Goal: Information Seeking & Learning: Check status

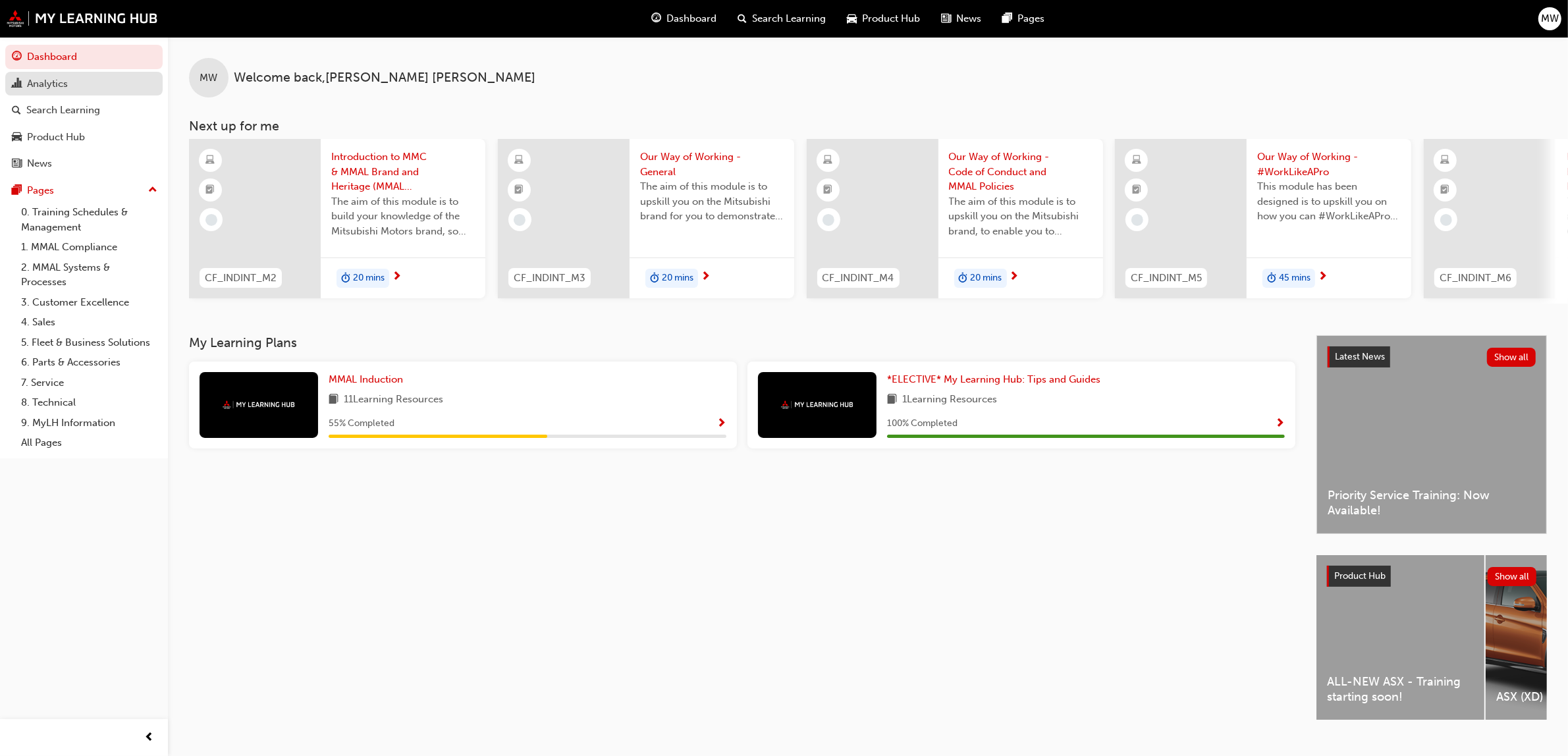
click at [50, 82] on div "Analytics" at bounding box center [47, 84] width 41 height 15
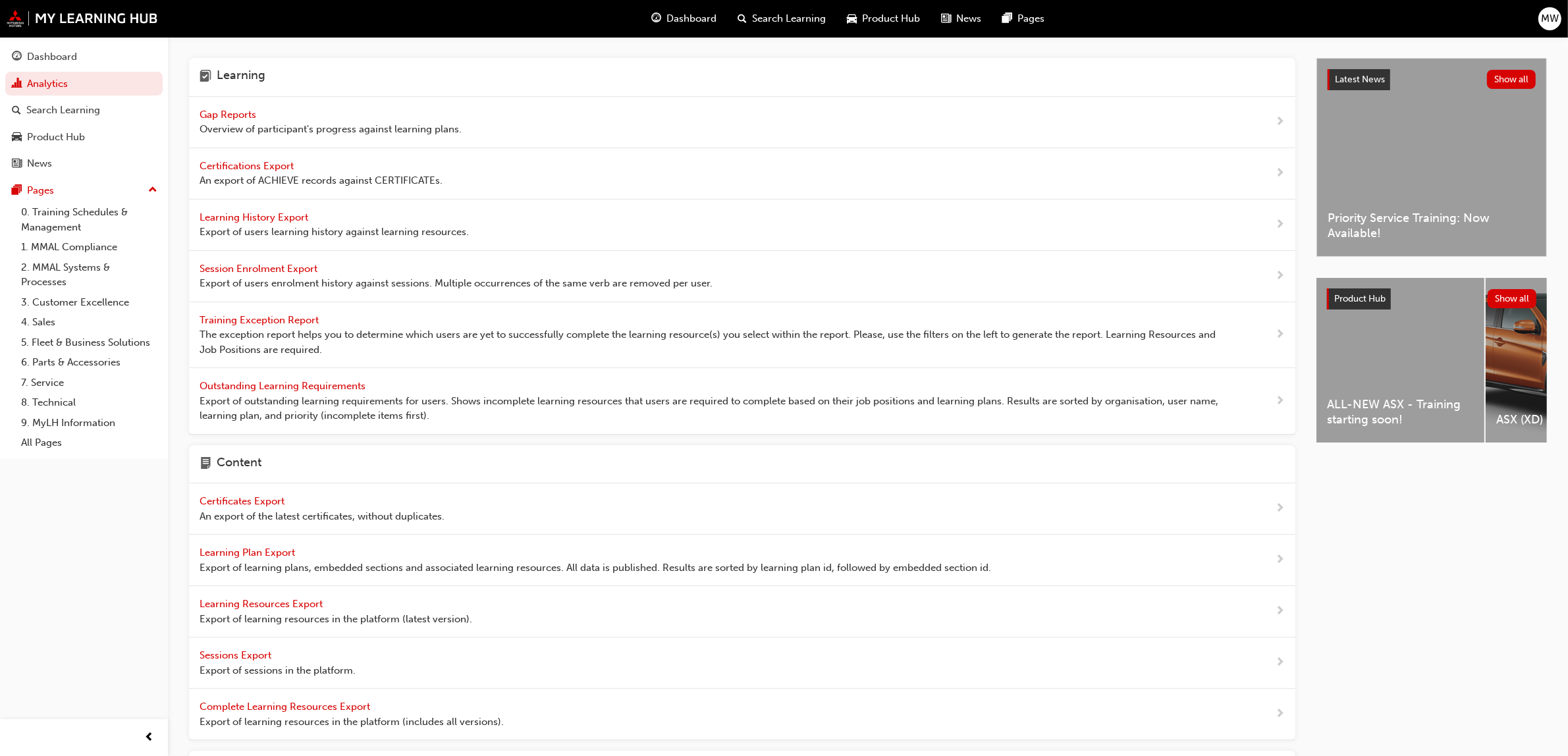
click at [226, 112] on span "Gap Reports" at bounding box center [229, 114] width 59 height 12
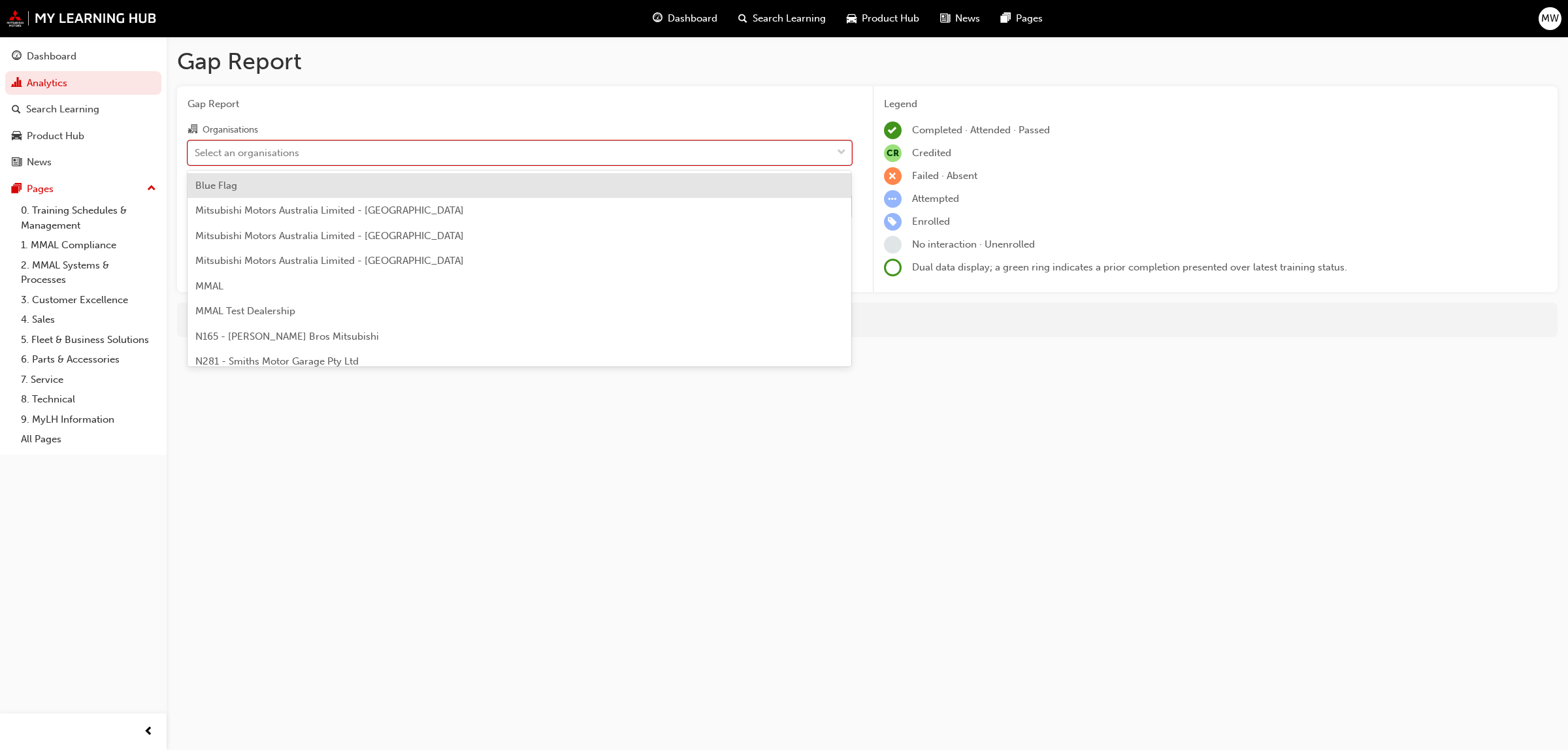
click at [841, 146] on span "down-icon" at bounding box center [841, 152] width 9 height 17
click at [196, 146] on input "Organisations option Blue Flag focused, 1 of 202. 202 results available. Use Up…" at bounding box center [196, 152] width 1 height 11
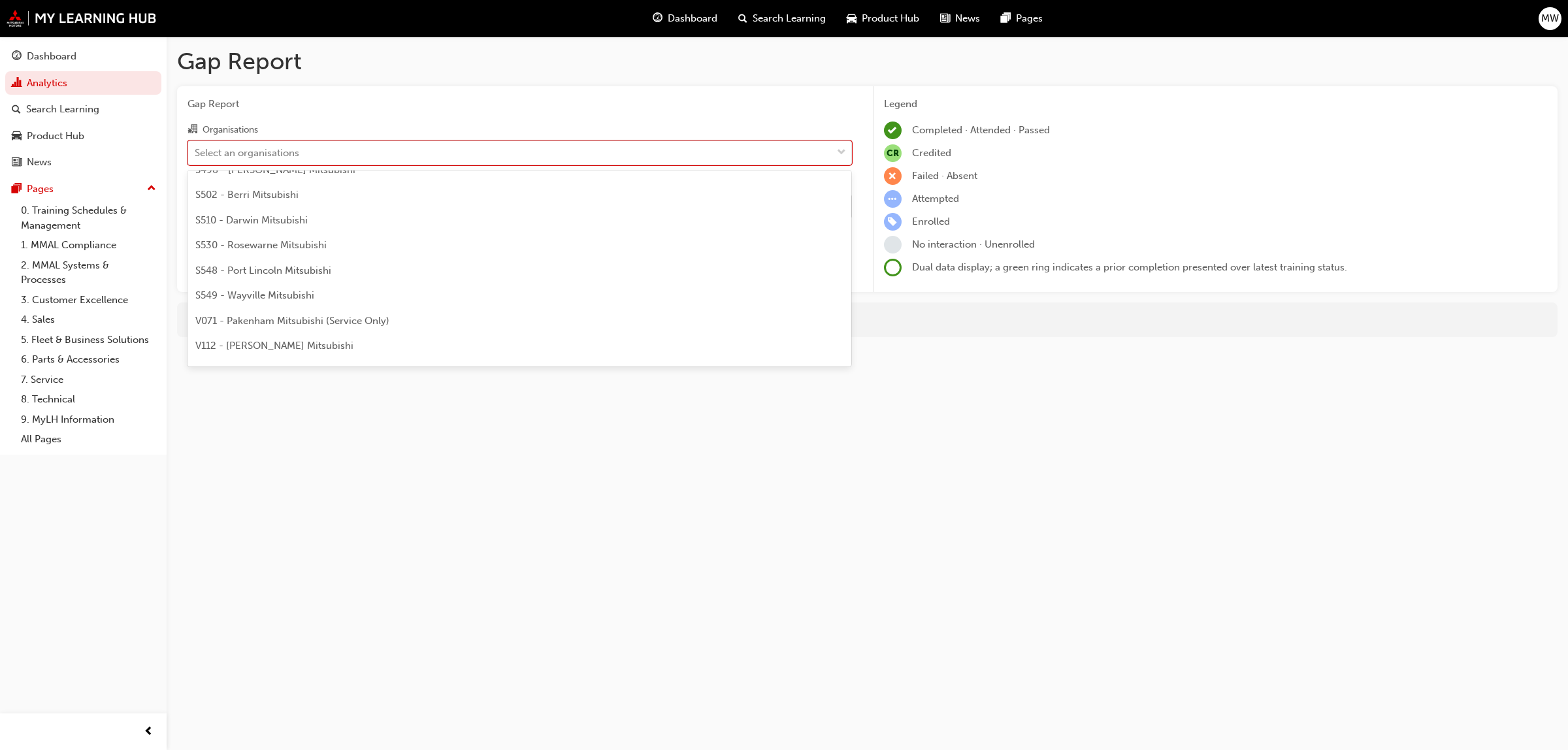
scroll to position [3259, 0]
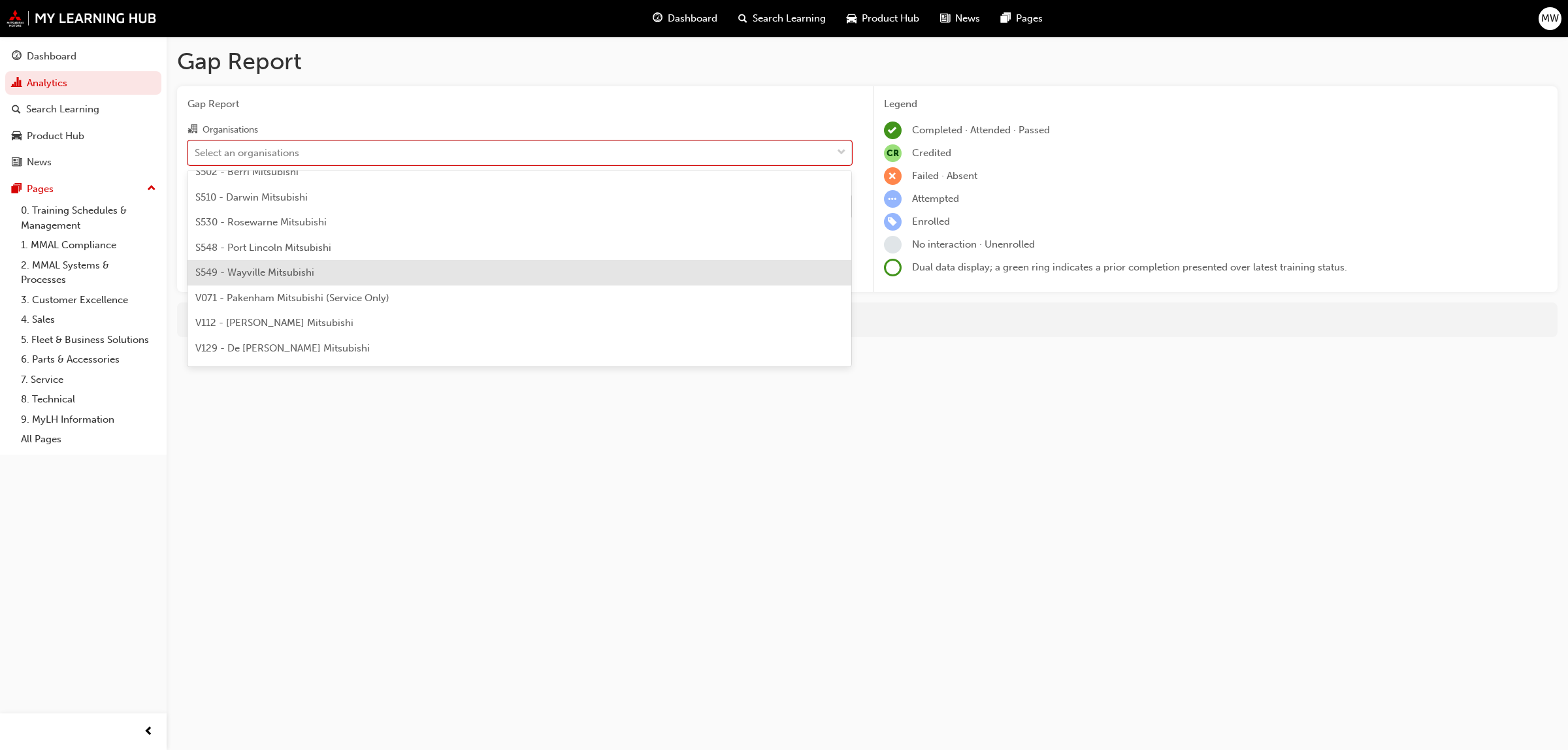
click at [295, 268] on span "S549 - Wayville Mitsubishi" at bounding box center [255, 273] width 119 height 12
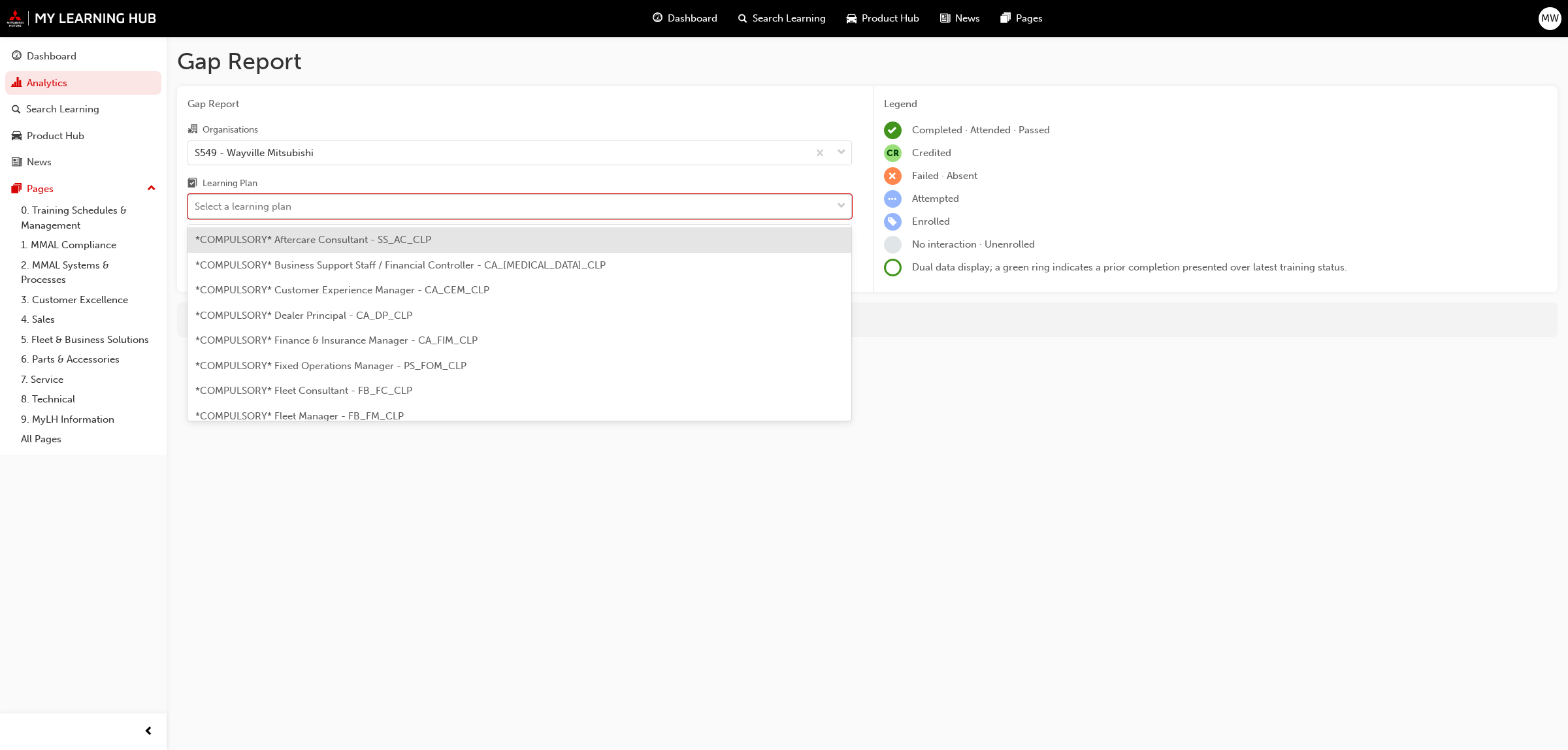
click at [798, 203] on div "Select a learning plan" at bounding box center [510, 207] width 644 height 23
click at [196, 203] on input "Learning Plan option *COMPULSORY* Aftercare Consultant - SS_AC_CLP focused, 1 o…" at bounding box center [196, 206] width 1 height 11
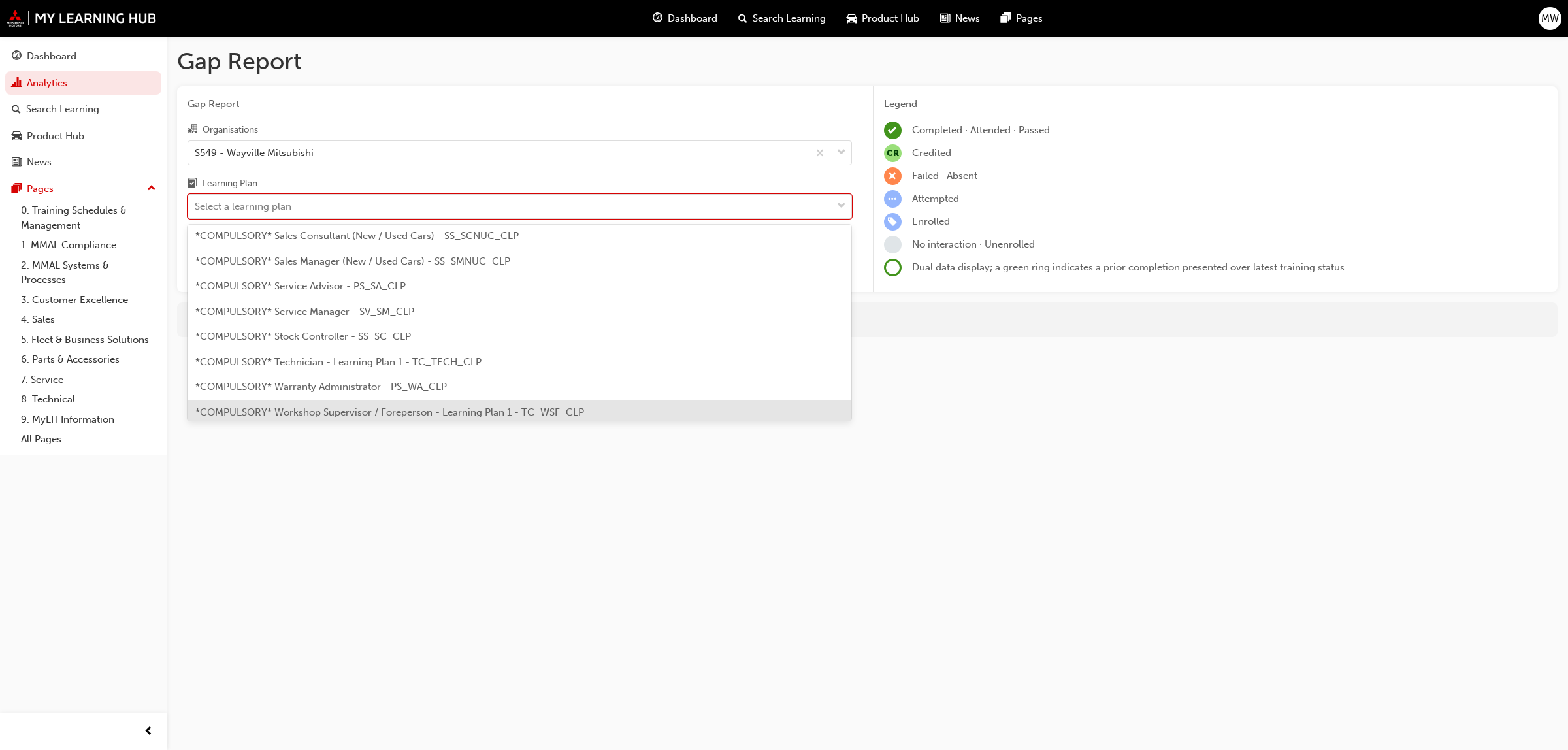
scroll to position [343, 0]
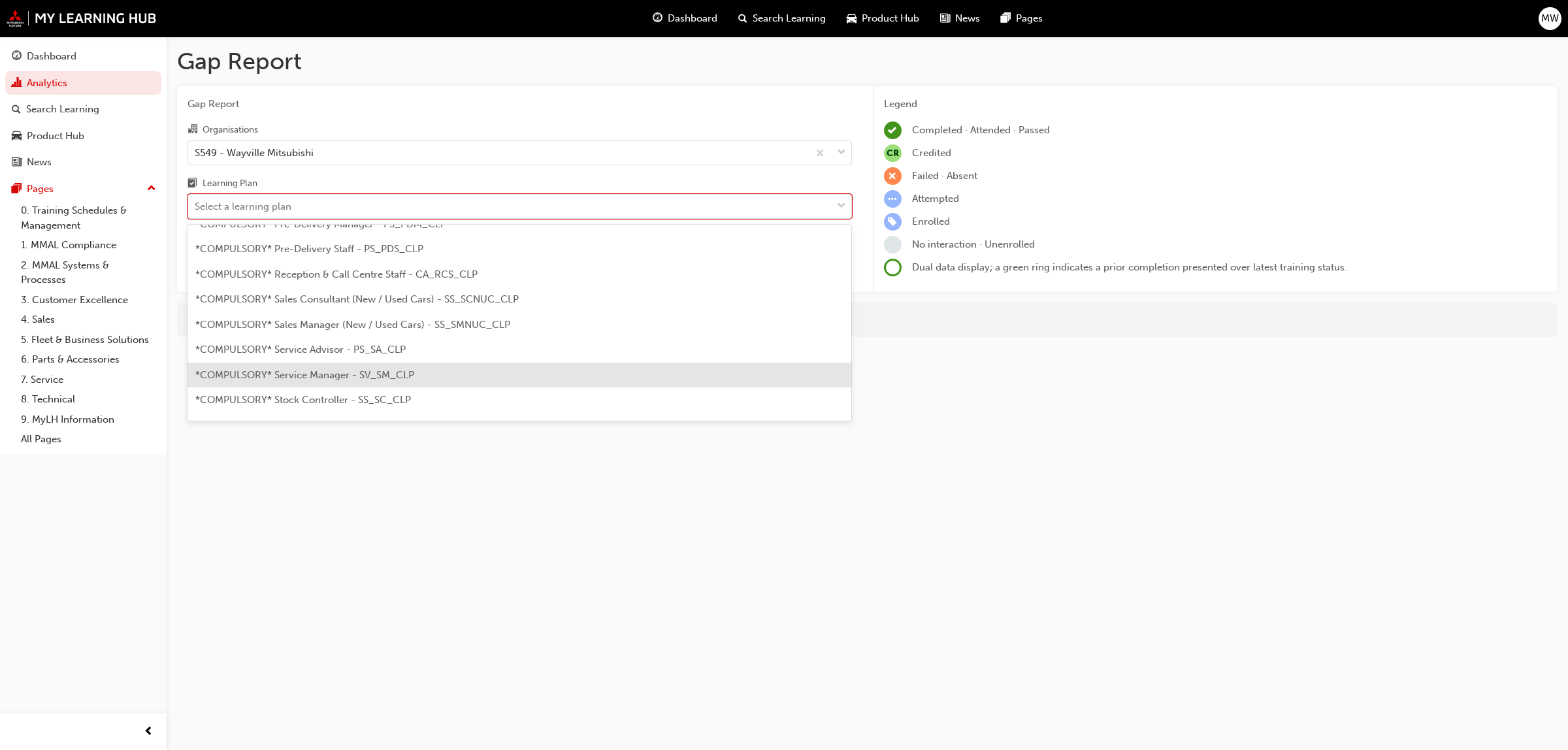
click at [327, 374] on span "*COMPULSORY* Service Manager - SV_SM_CLP" at bounding box center [305, 375] width 219 height 12
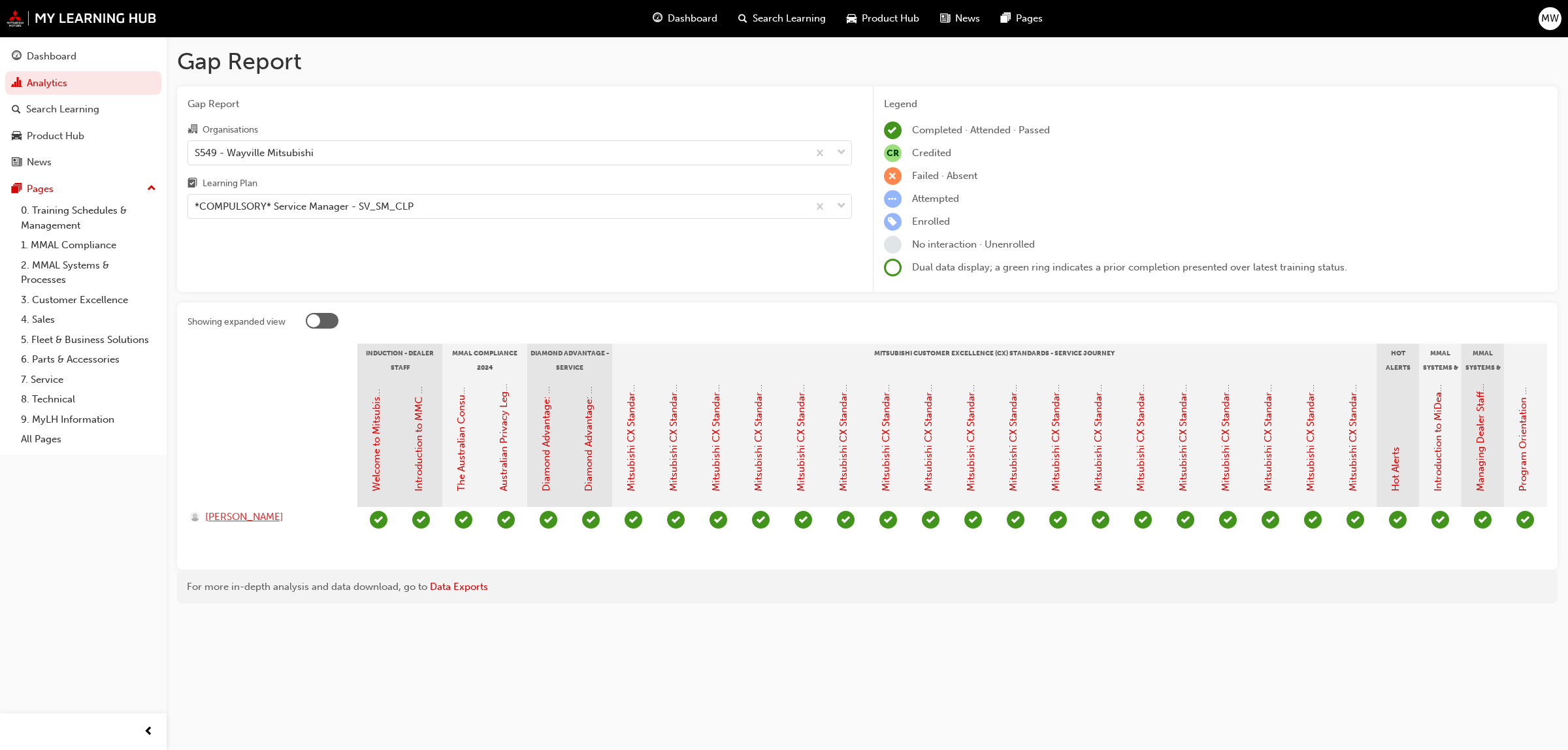
click at [226, 515] on span "[PERSON_NAME]" at bounding box center [244, 517] width 78 height 15
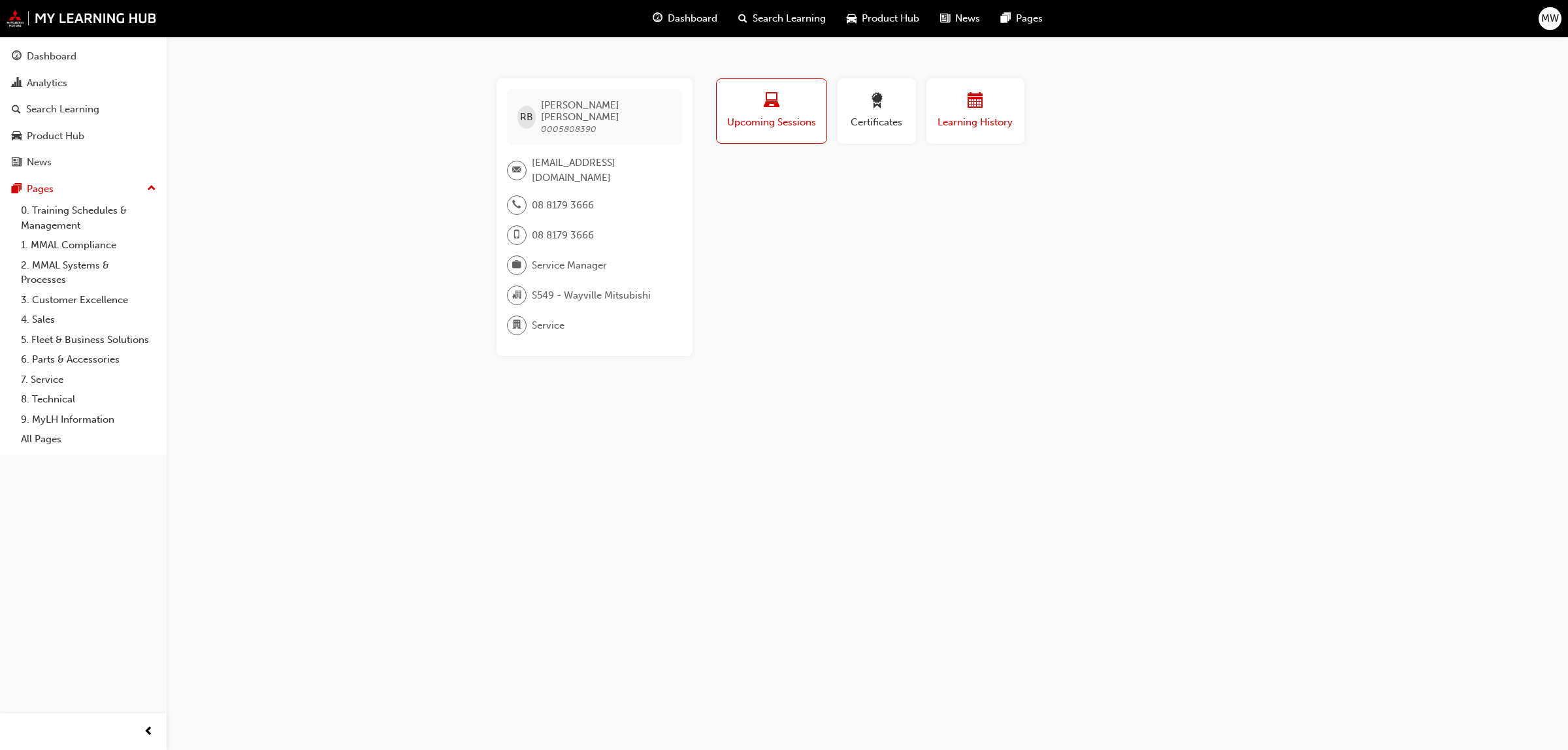
click at [971, 108] on span "calendar-icon" at bounding box center [975, 102] width 16 height 18
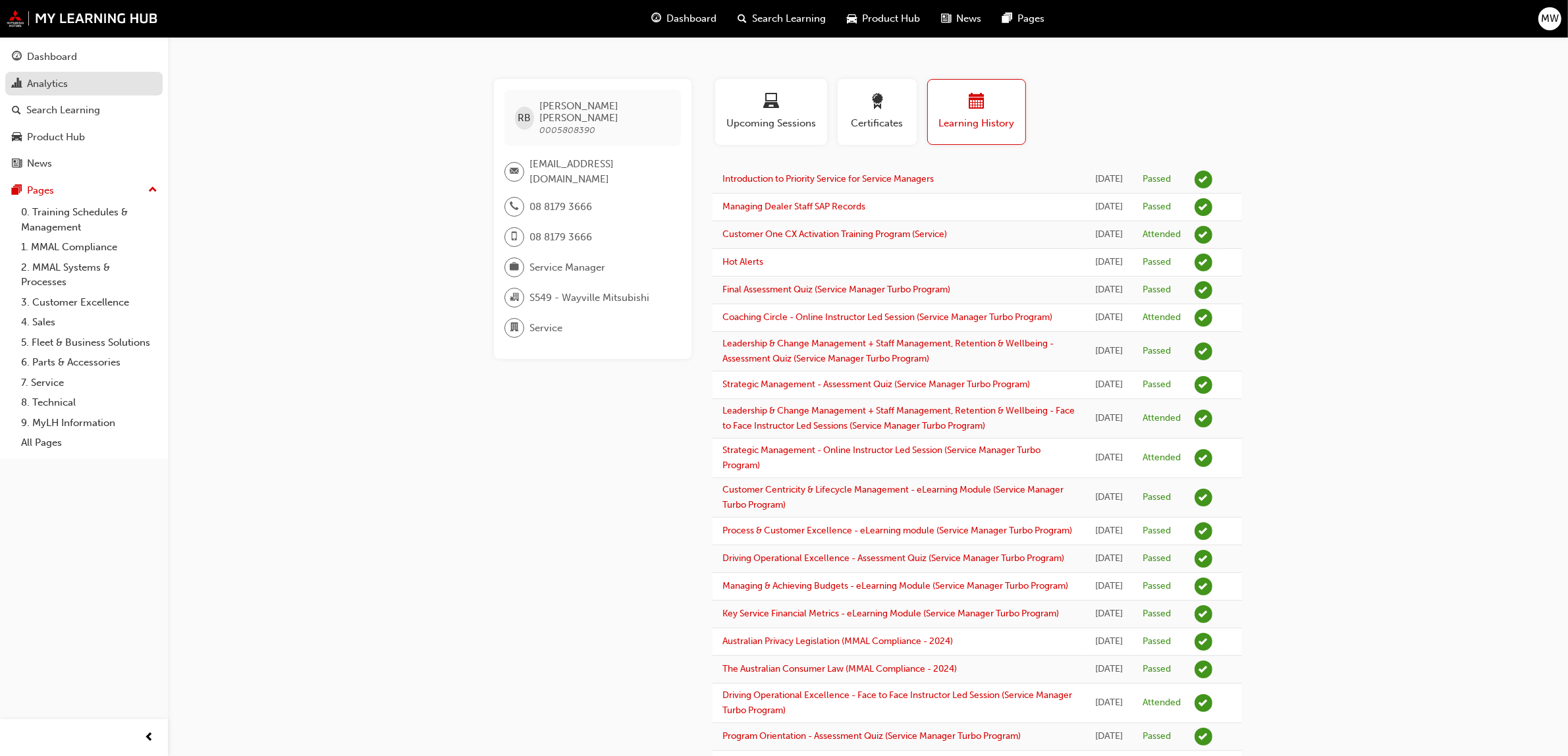
click at [57, 90] on div "Analytics" at bounding box center [47, 84] width 41 height 15
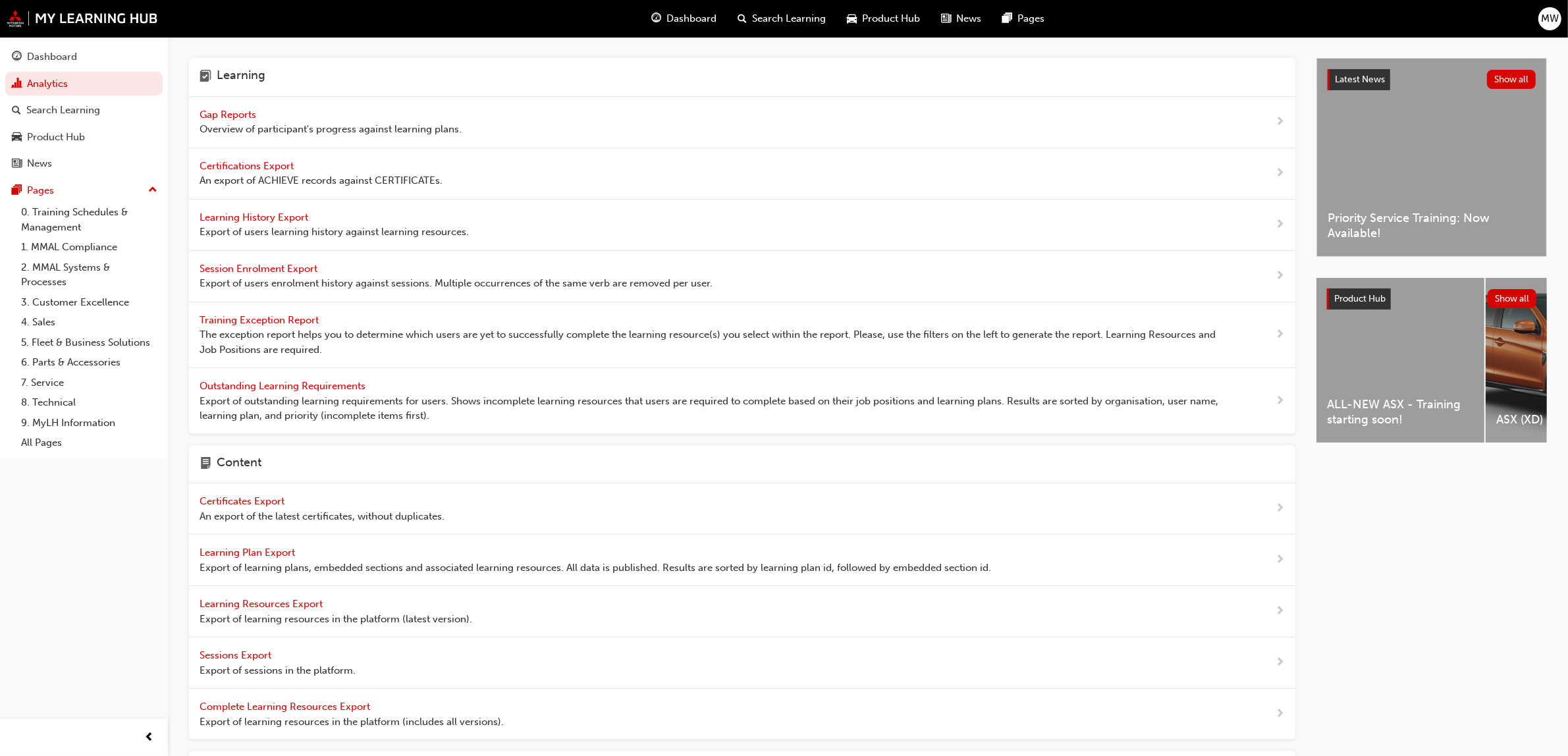
click at [237, 113] on span "Gap Reports" at bounding box center [229, 114] width 59 height 12
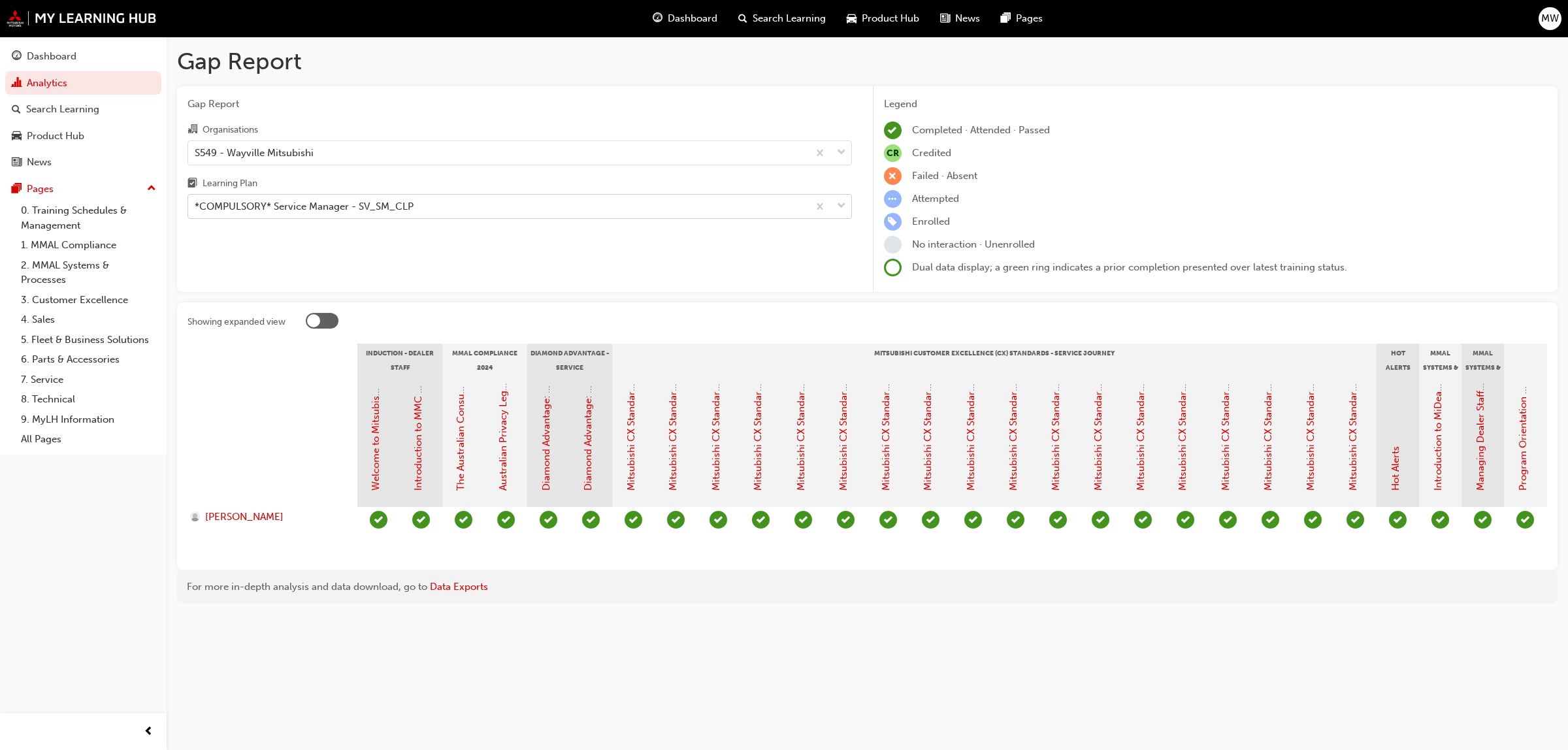
click at [837, 205] on span "down-icon" at bounding box center [841, 206] width 9 height 17
click at [196, 205] on input "Learning Plan *COMPULSORY* Service Manager - SV_SM_CLP" at bounding box center [196, 206] width 1 height 11
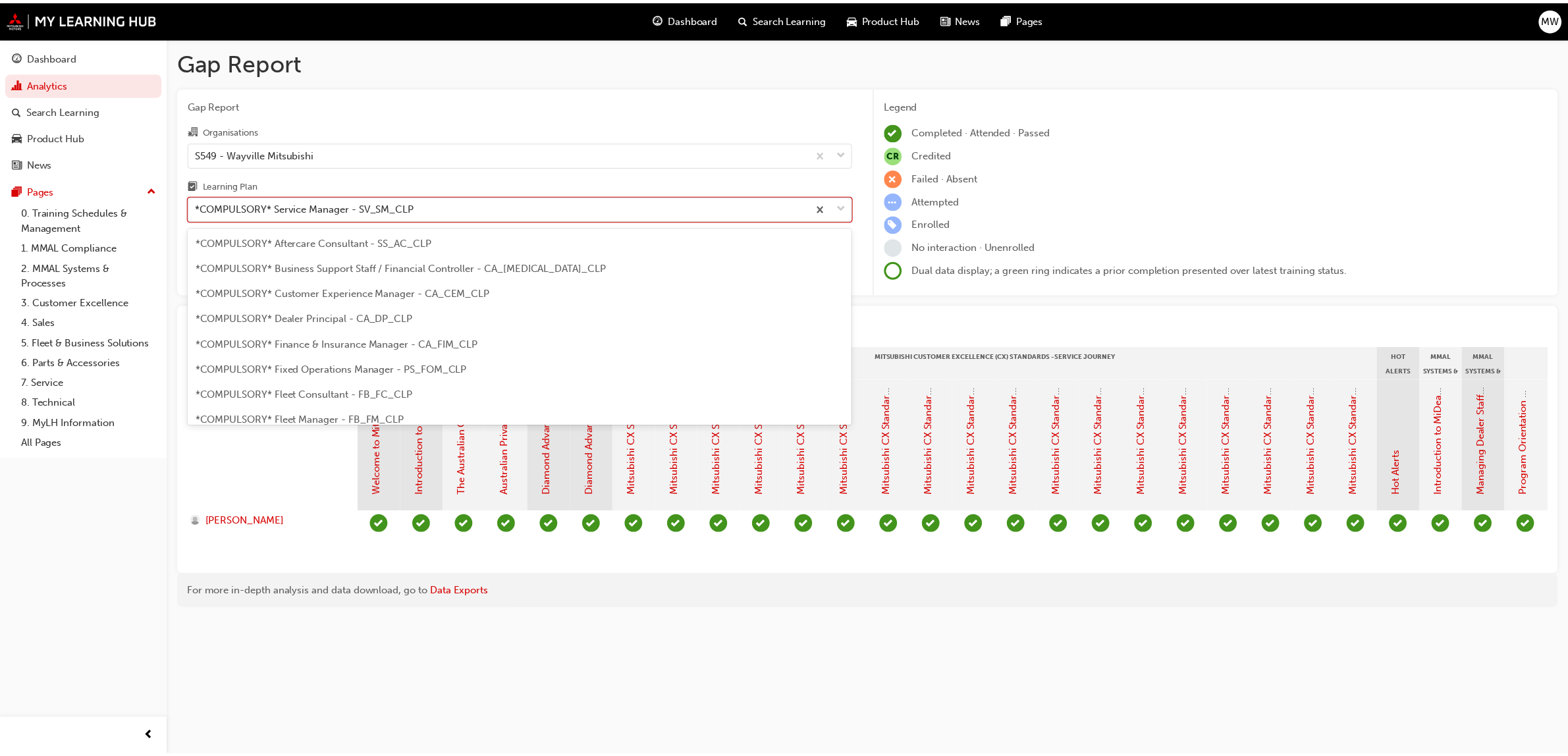
scroll to position [320, 0]
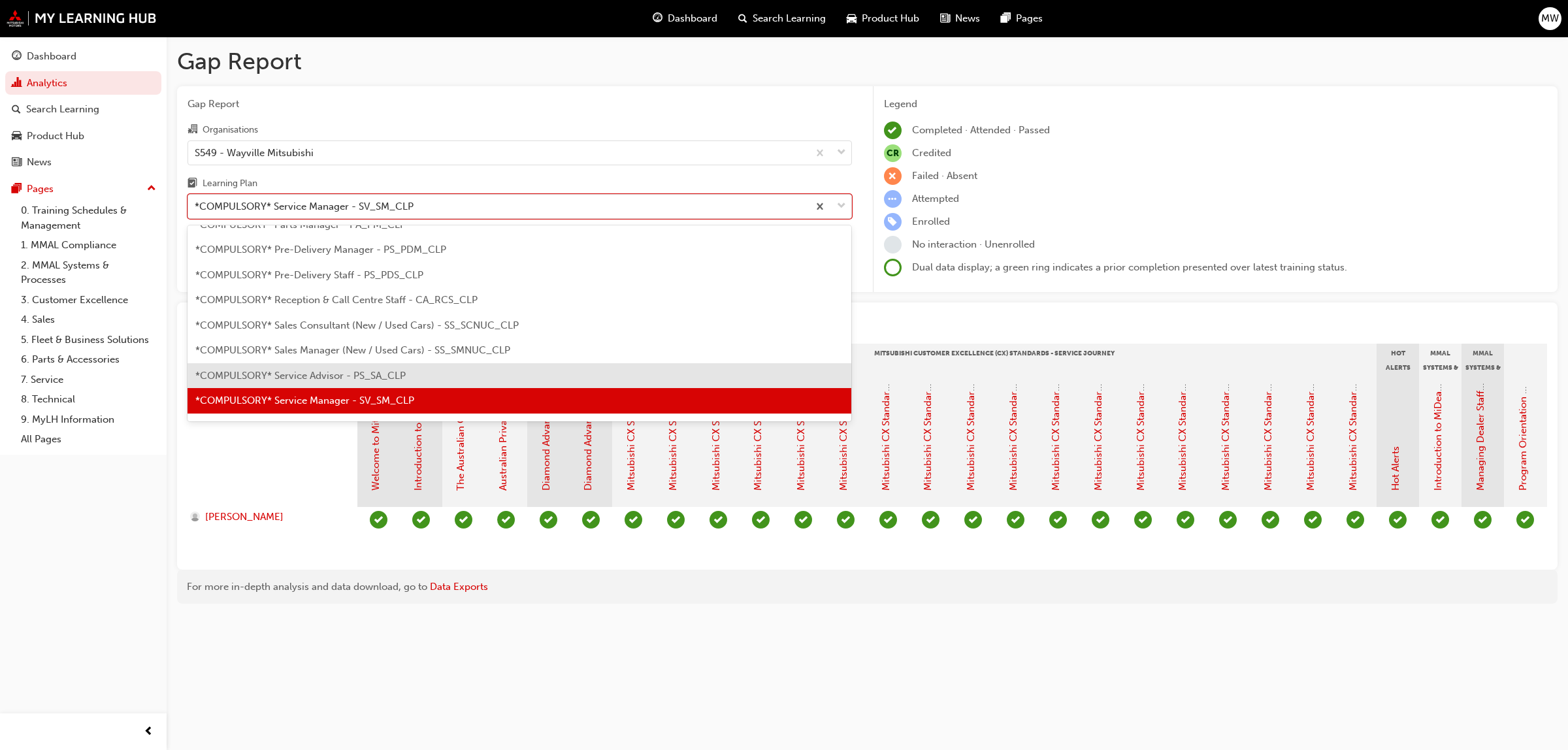
click at [344, 378] on span "*COMPULSORY* Service Advisor - PS_SA_CLP" at bounding box center [301, 376] width 211 height 12
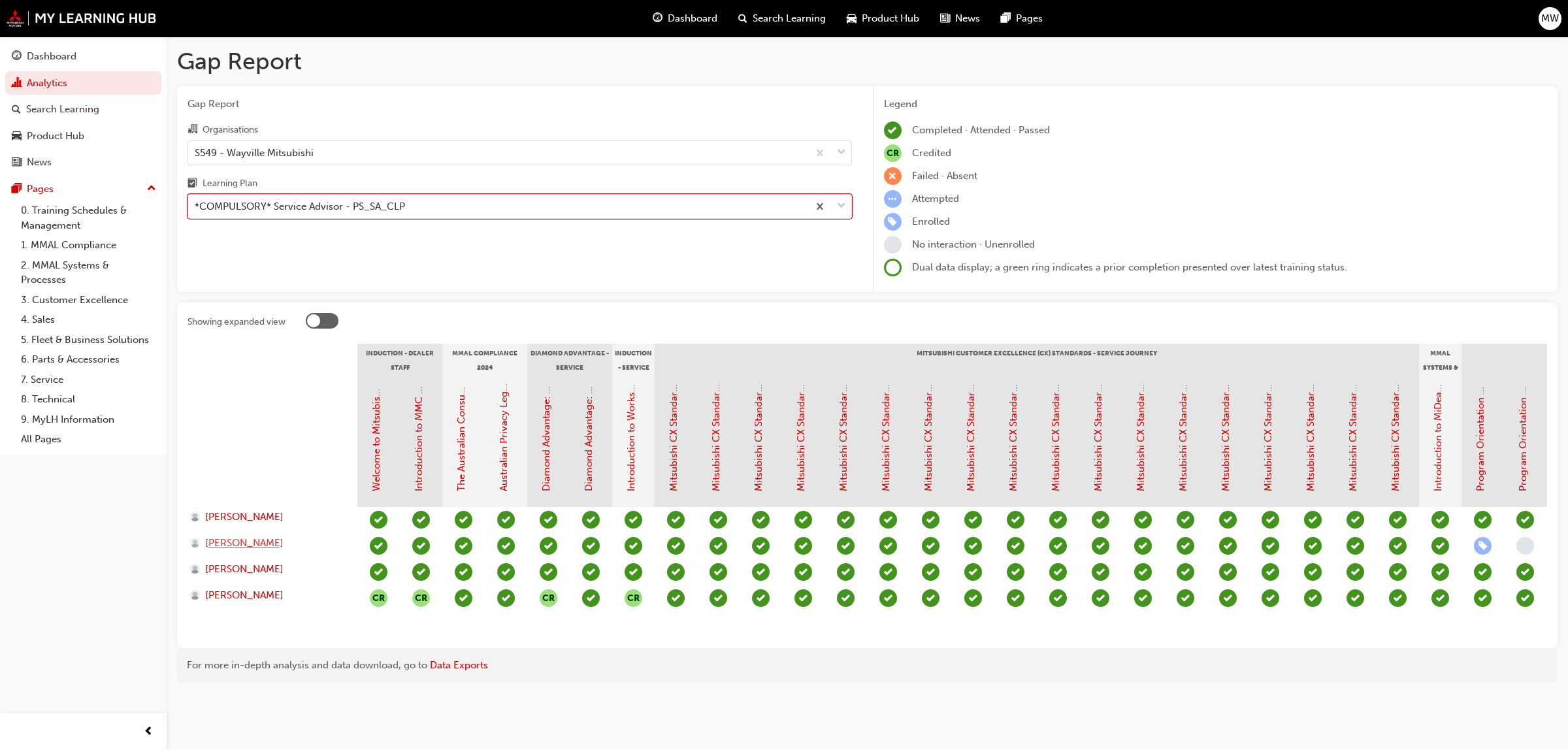
click at [247, 542] on span "[PERSON_NAME]" at bounding box center [244, 543] width 78 height 15
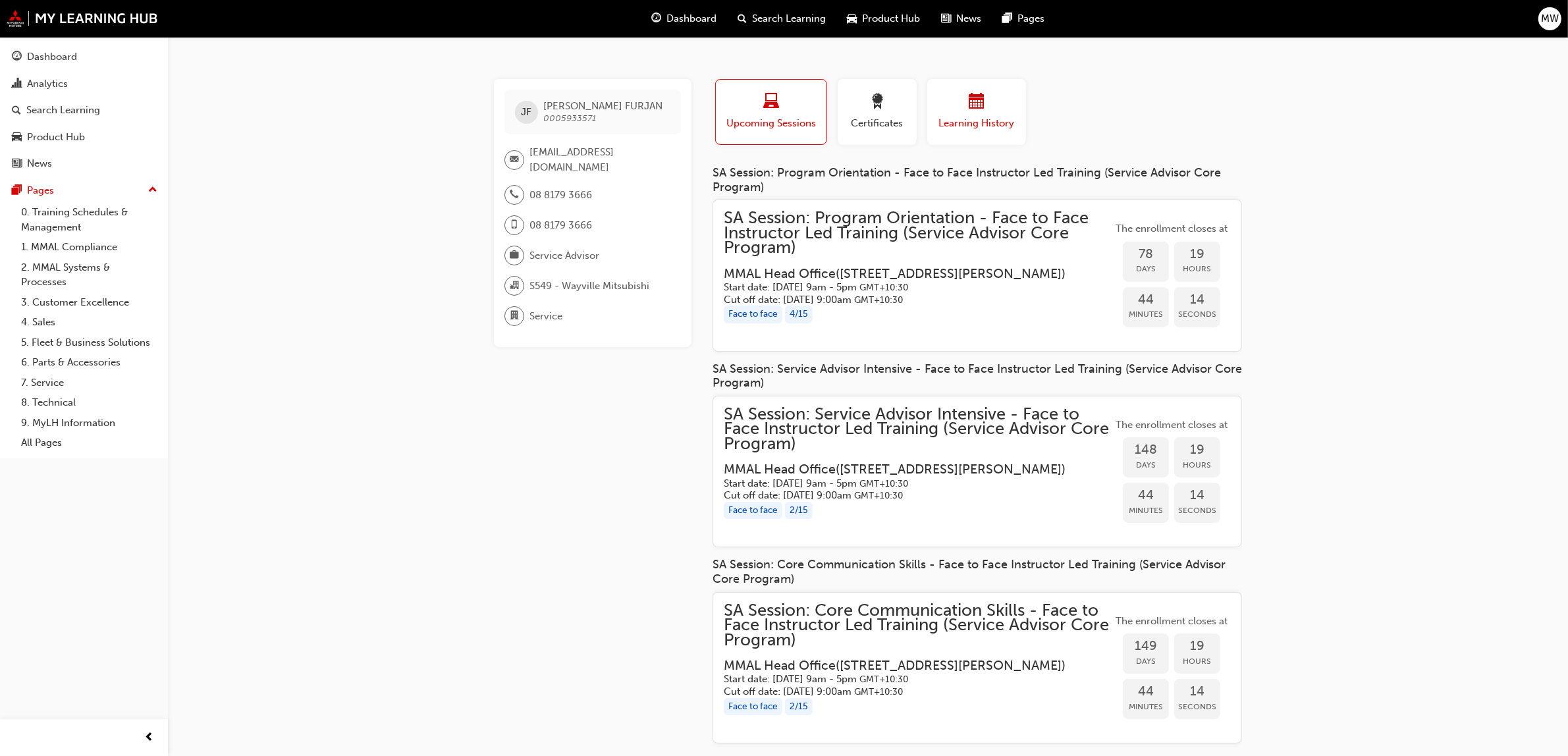
click at [965, 122] on span "Learning History" at bounding box center [976, 123] width 79 height 15
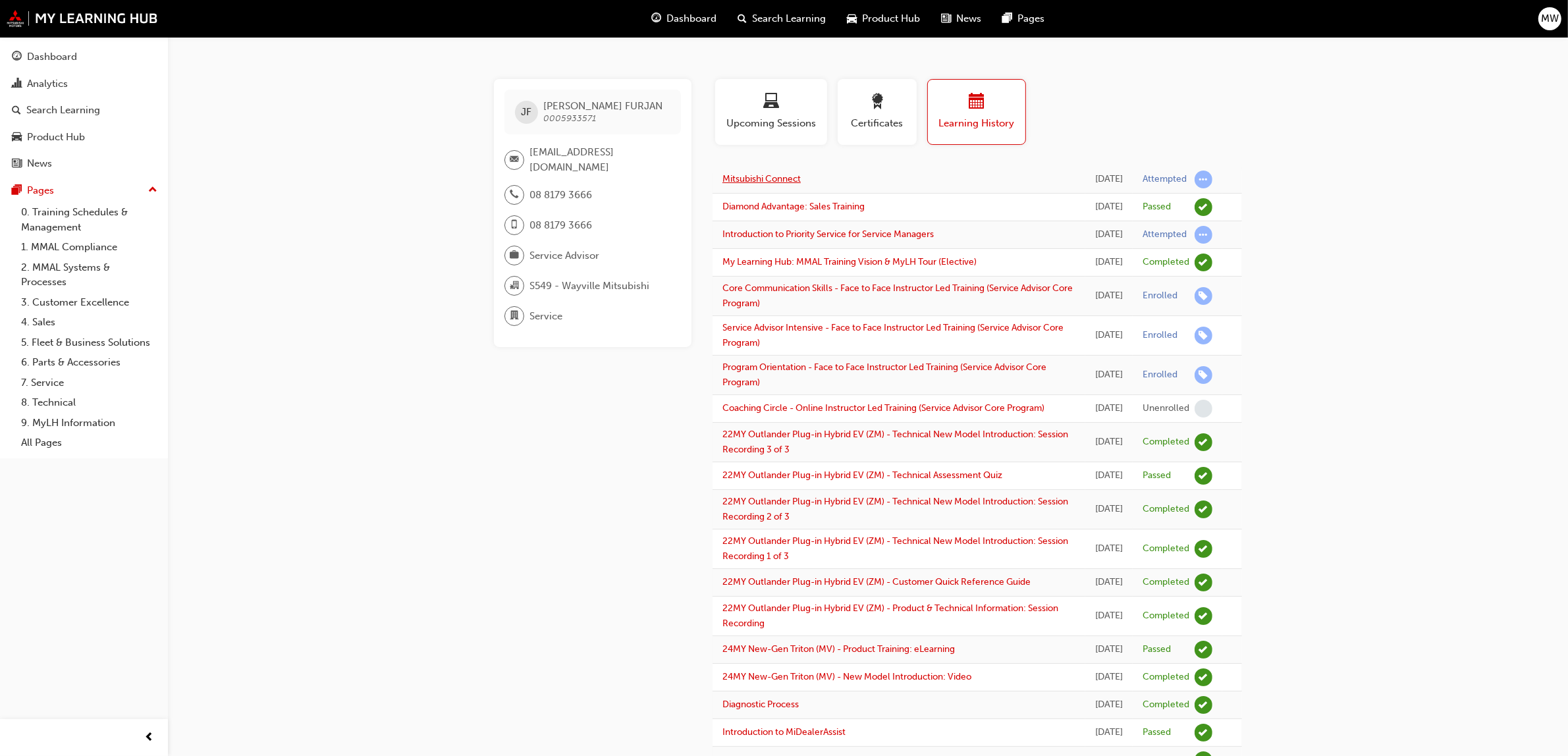
click at [774, 178] on link "Mitsubishi Connect" at bounding box center [762, 178] width 78 height 11
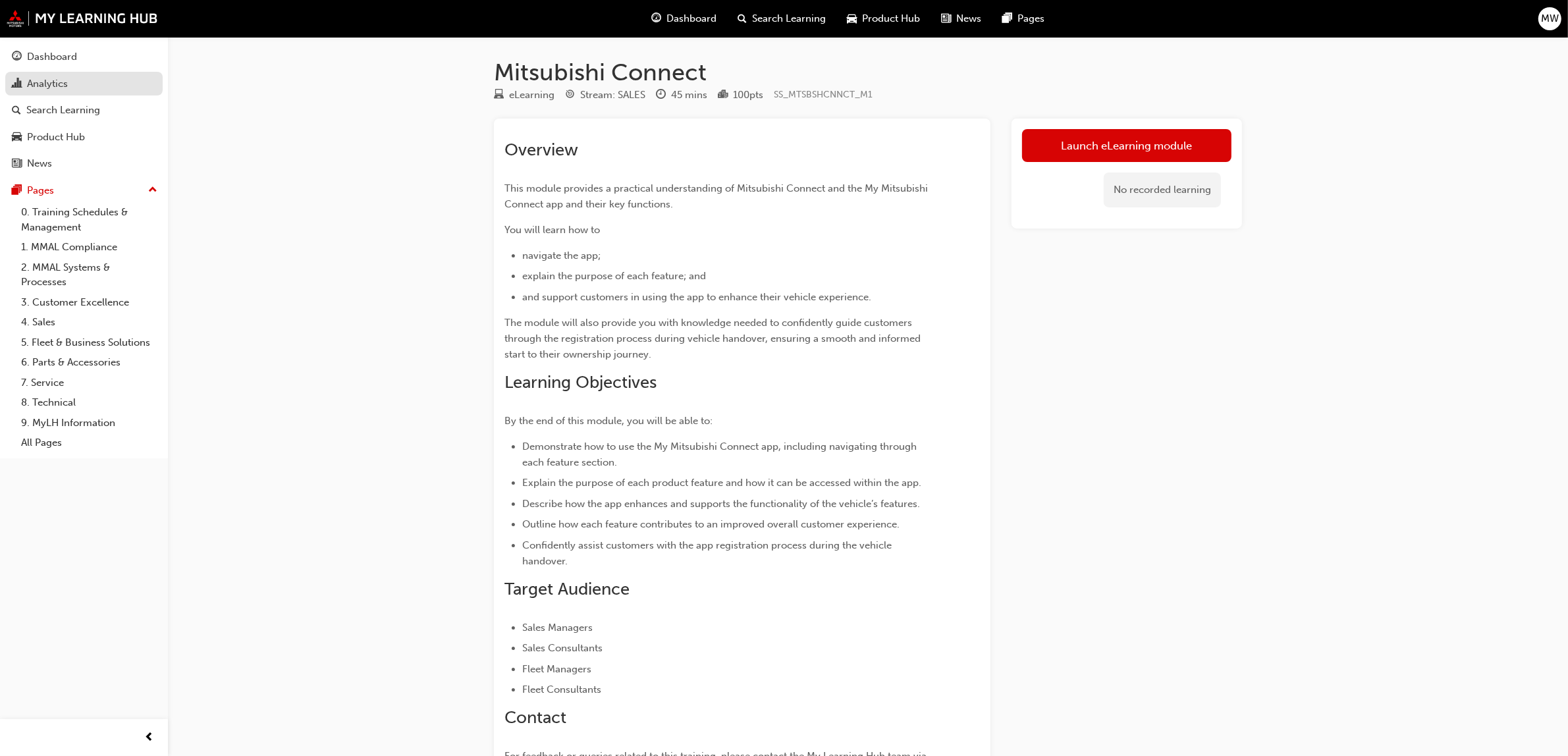
click at [27, 82] on div "Analytics" at bounding box center [47, 84] width 41 height 15
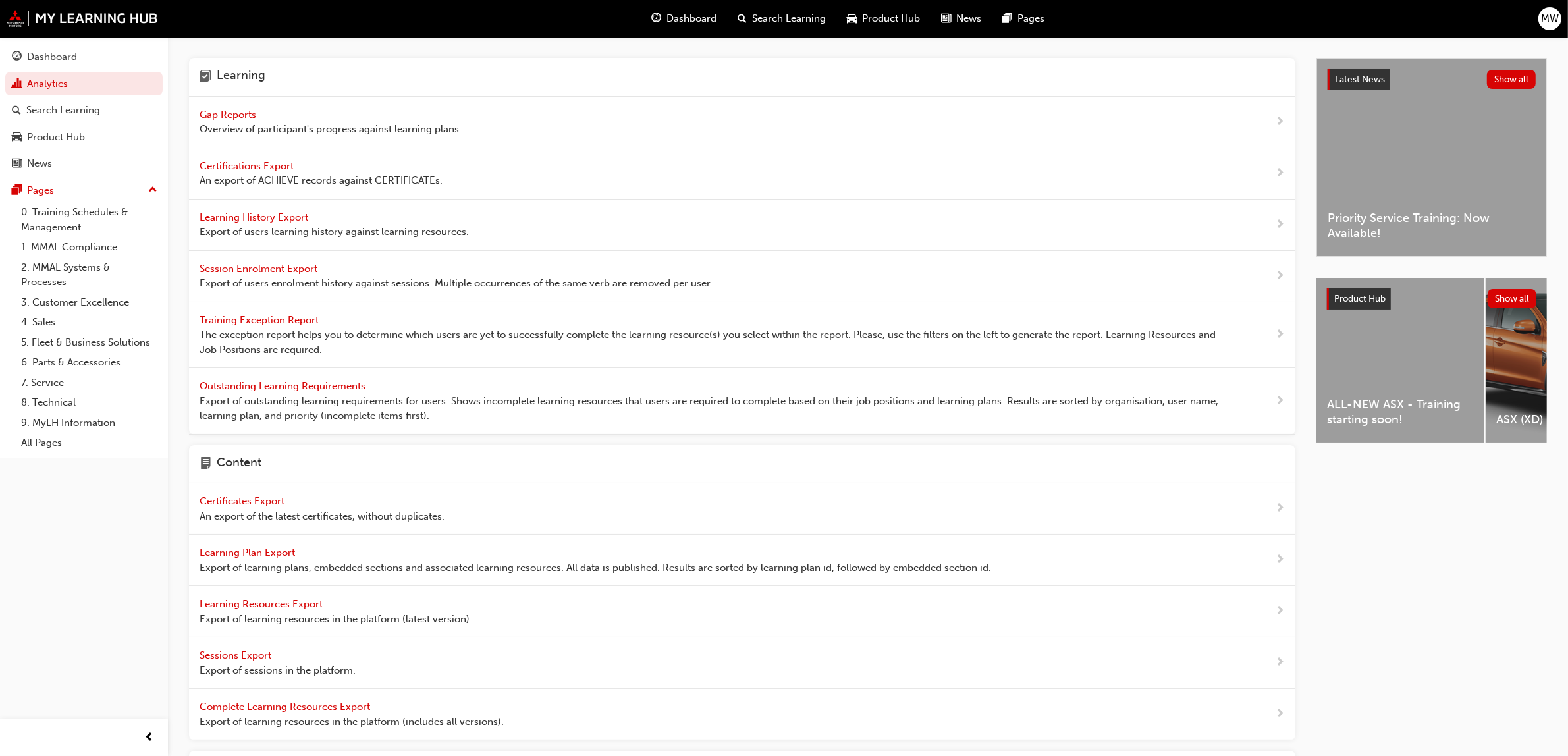
click at [232, 114] on span "Gap Reports" at bounding box center [229, 114] width 59 height 12
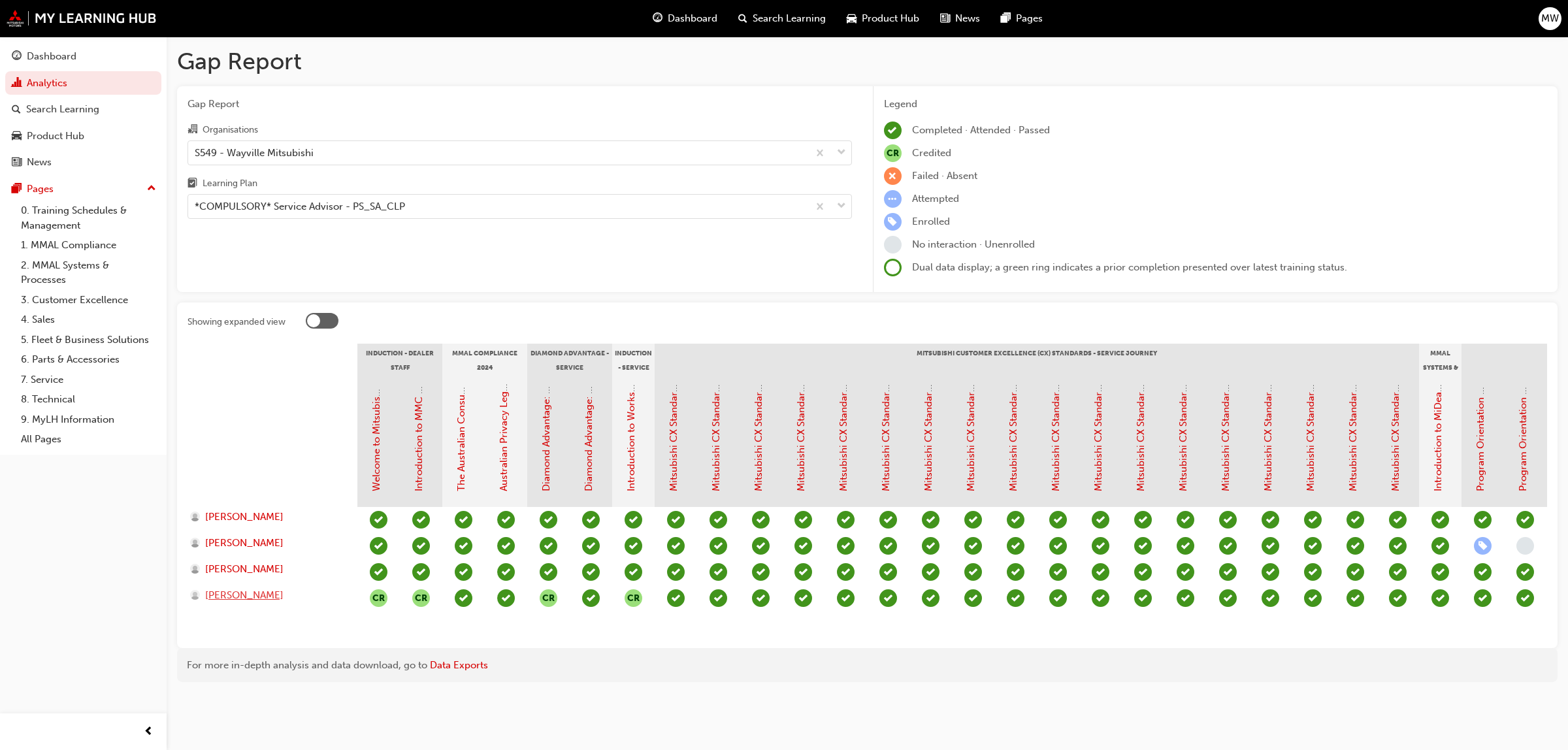
click at [230, 598] on span "[PERSON_NAME]" at bounding box center [244, 595] width 78 height 15
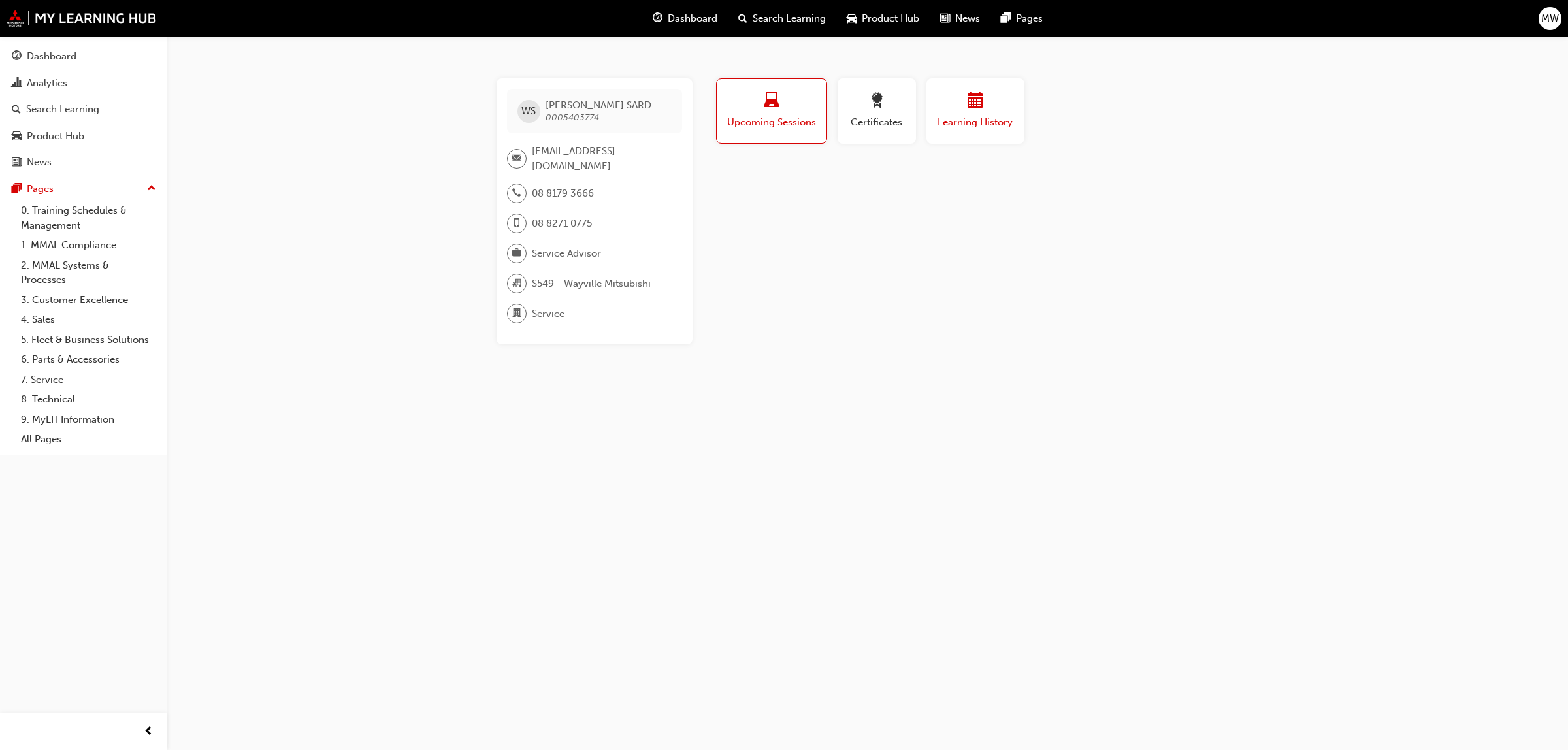
click at [965, 111] on div "button" at bounding box center [975, 102] width 78 height 20
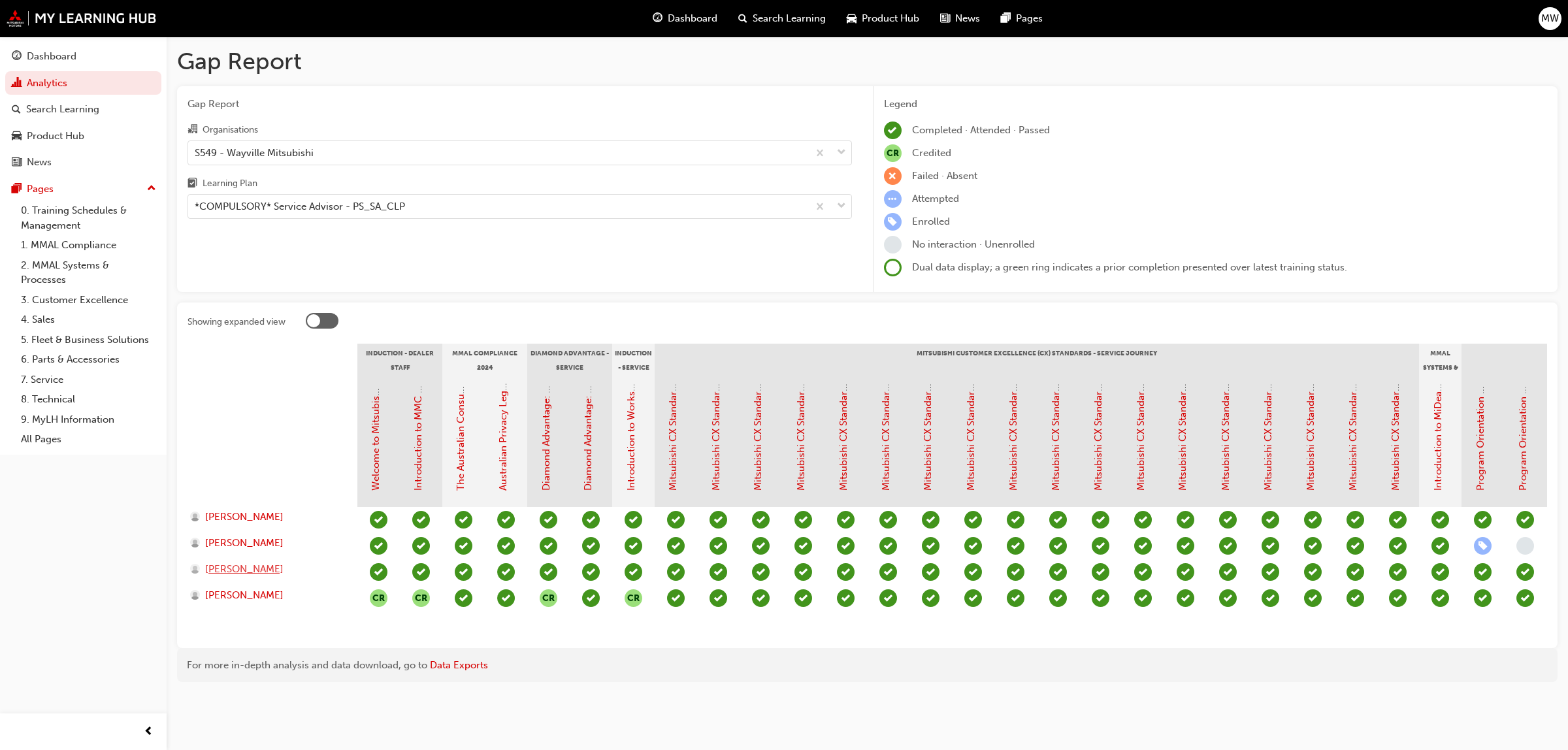
click at [264, 570] on span "[PERSON_NAME]" at bounding box center [244, 569] width 78 height 15
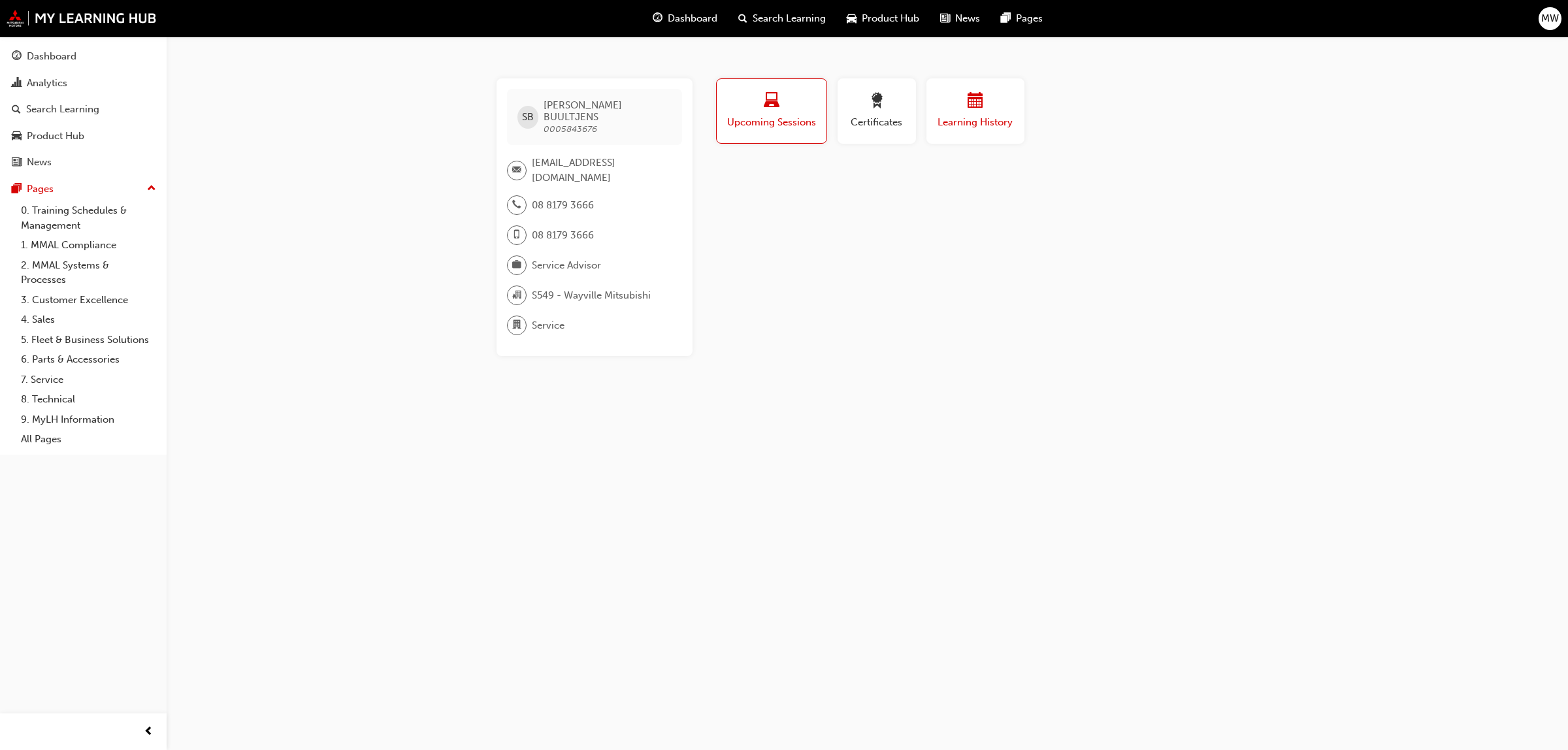
click at [948, 96] on div "button" at bounding box center [975, 102] width 78 height 20
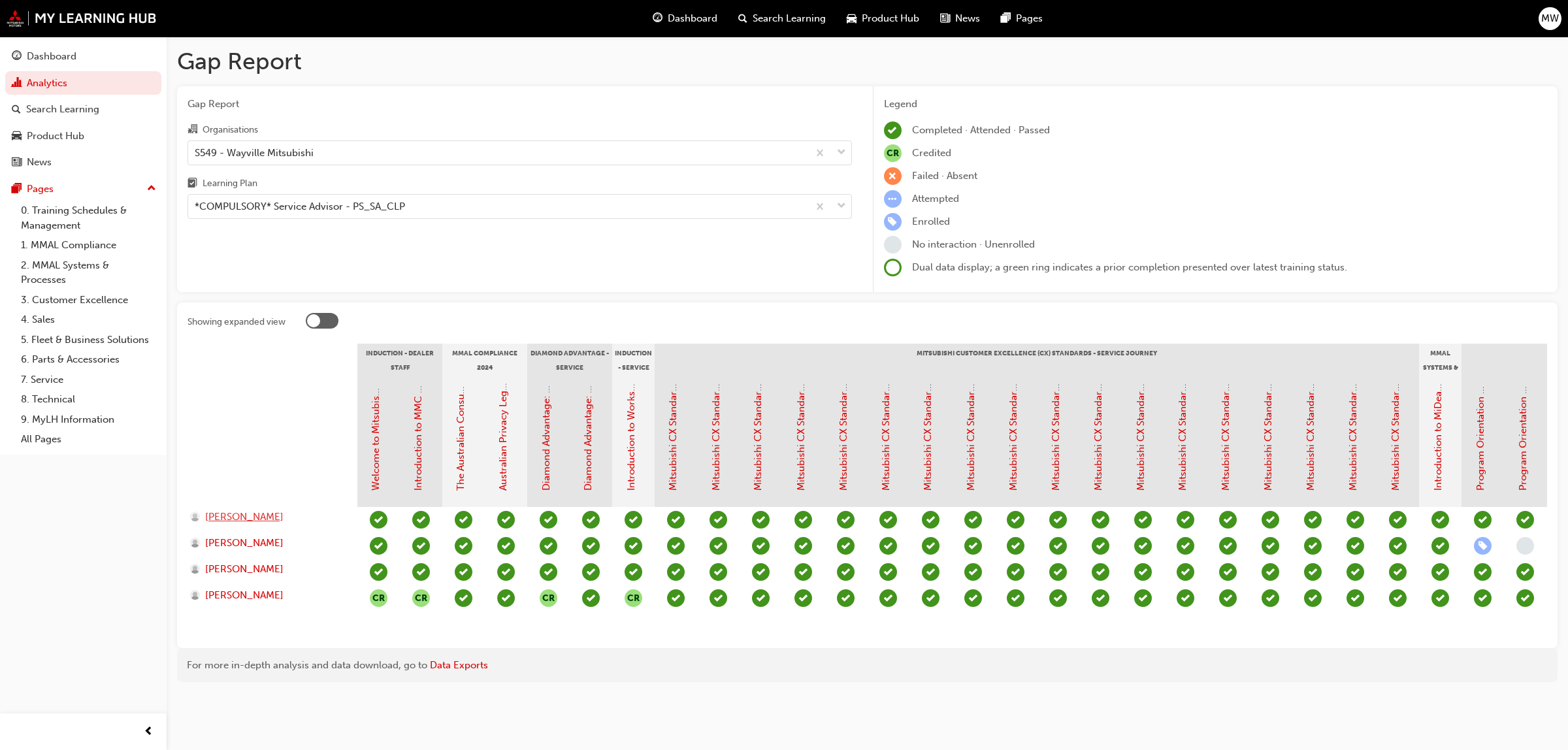
click at [263, 515] on span "[PERSON_NAME]" at bounding box center [244, 517] width 78 height 15
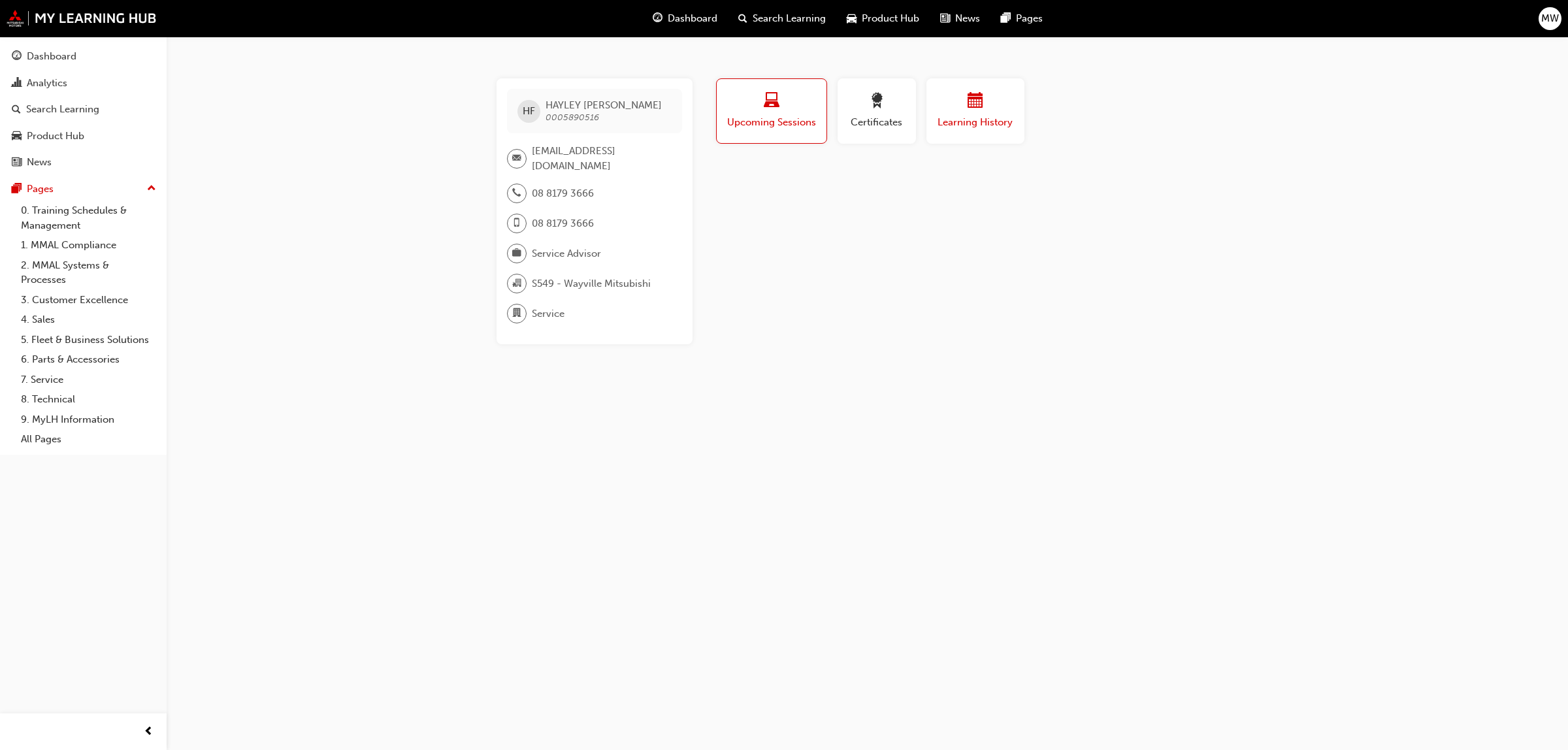
click at [983, 115] on span "Learning History" at bounding box center [975, 123] width 78 height 15
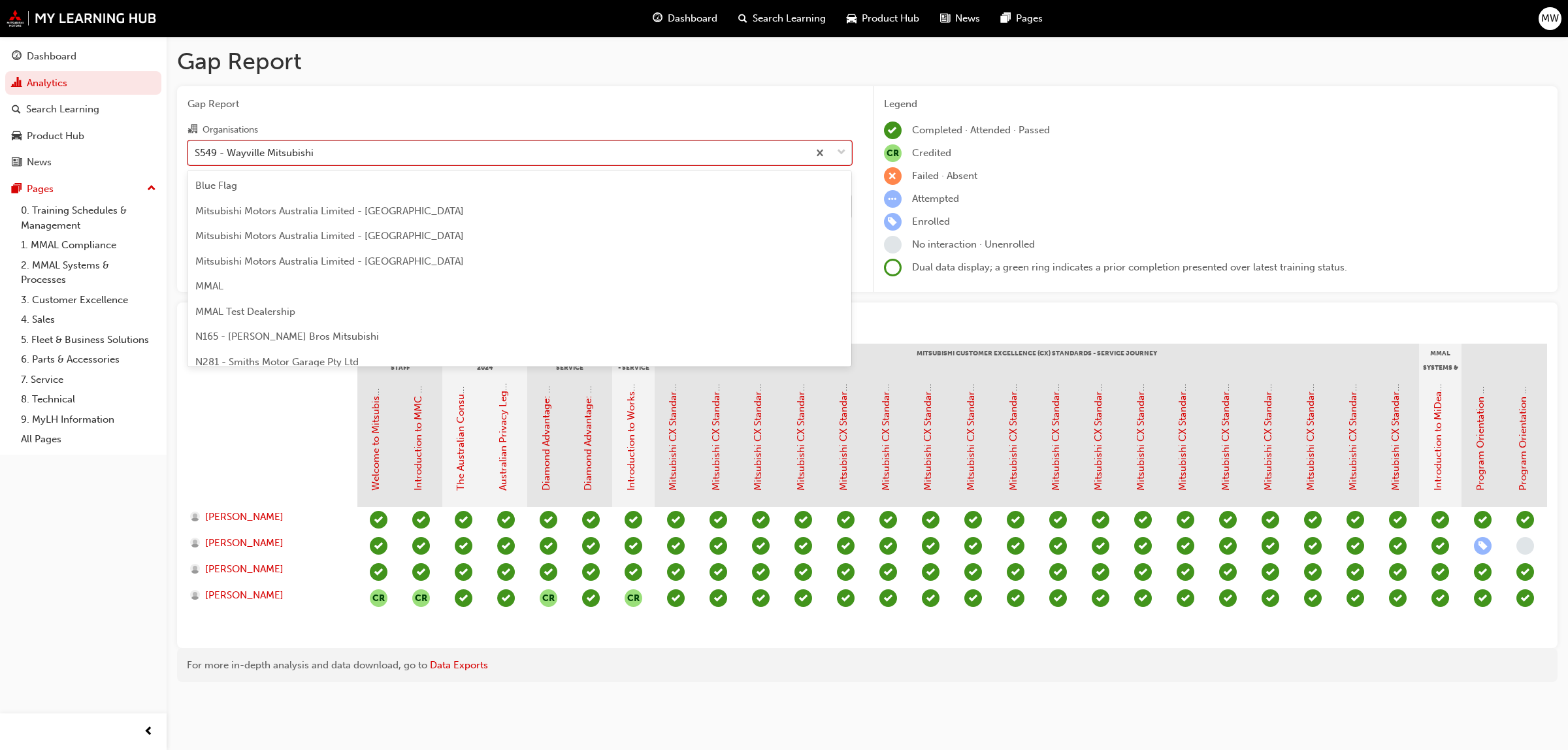
click at [838, 147] on span "down-icon" at bounding box center [841, 152] width 9 height 17
click at [196, 147] on input "Organisations option S549 - [GEOGRAPHIC_DATA] Mitsubishi focused, 134 of 202. 2…" at bounding box center [196, 152] width 1 height 11
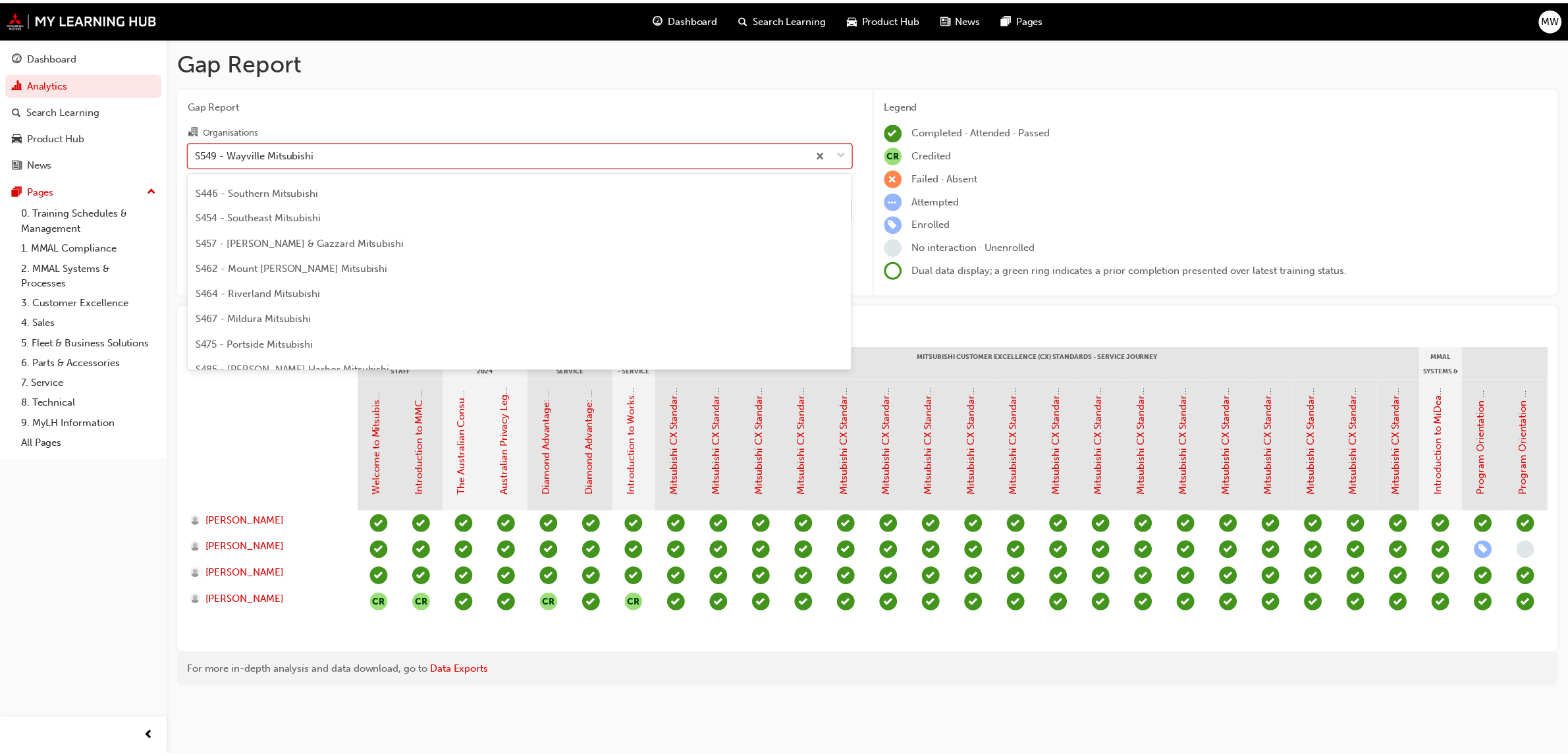
scroll to position [2879, 0]
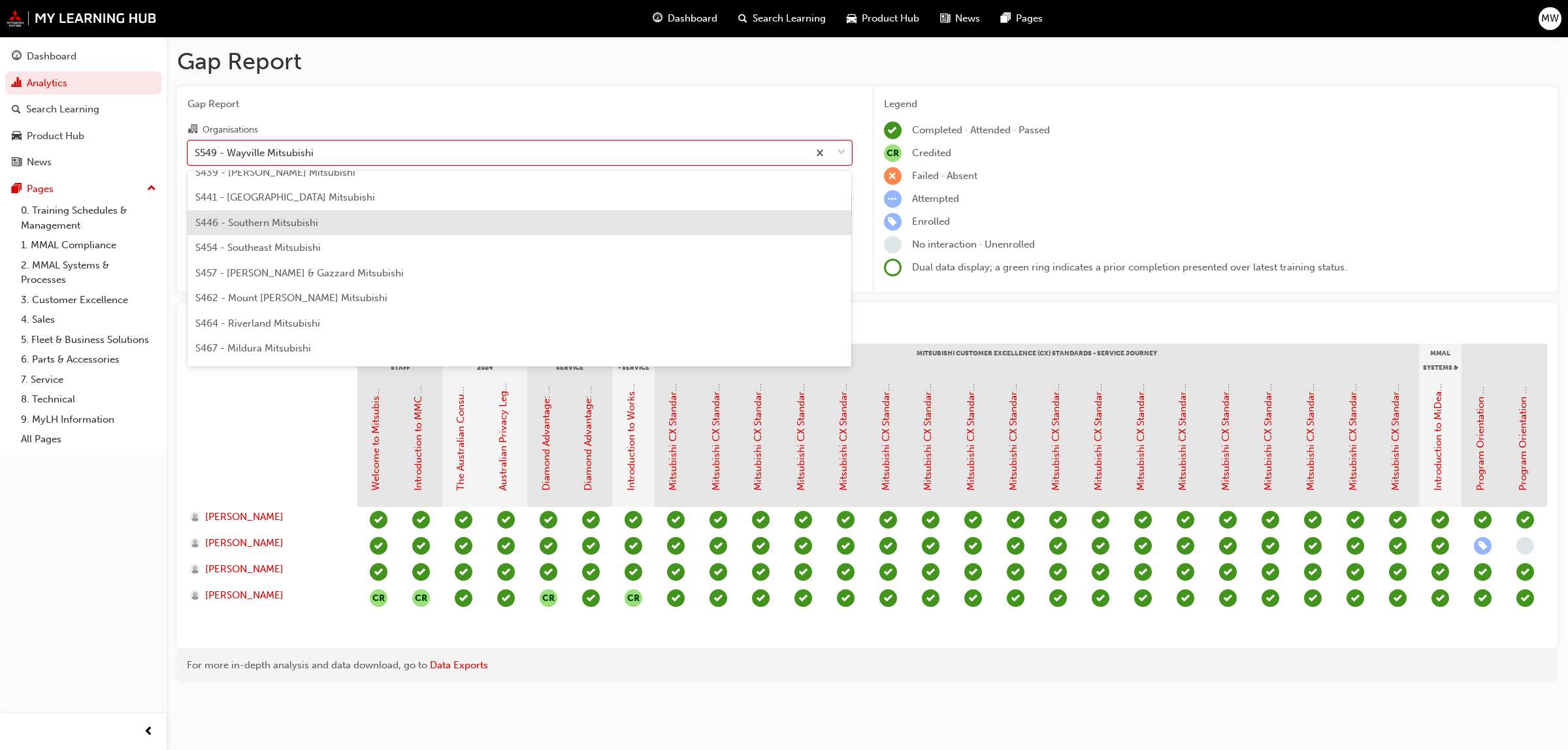
click at [262, 229] on div "S446 - Southern Mitsubishi" at bounding box center [520, 223] width 665 height 25
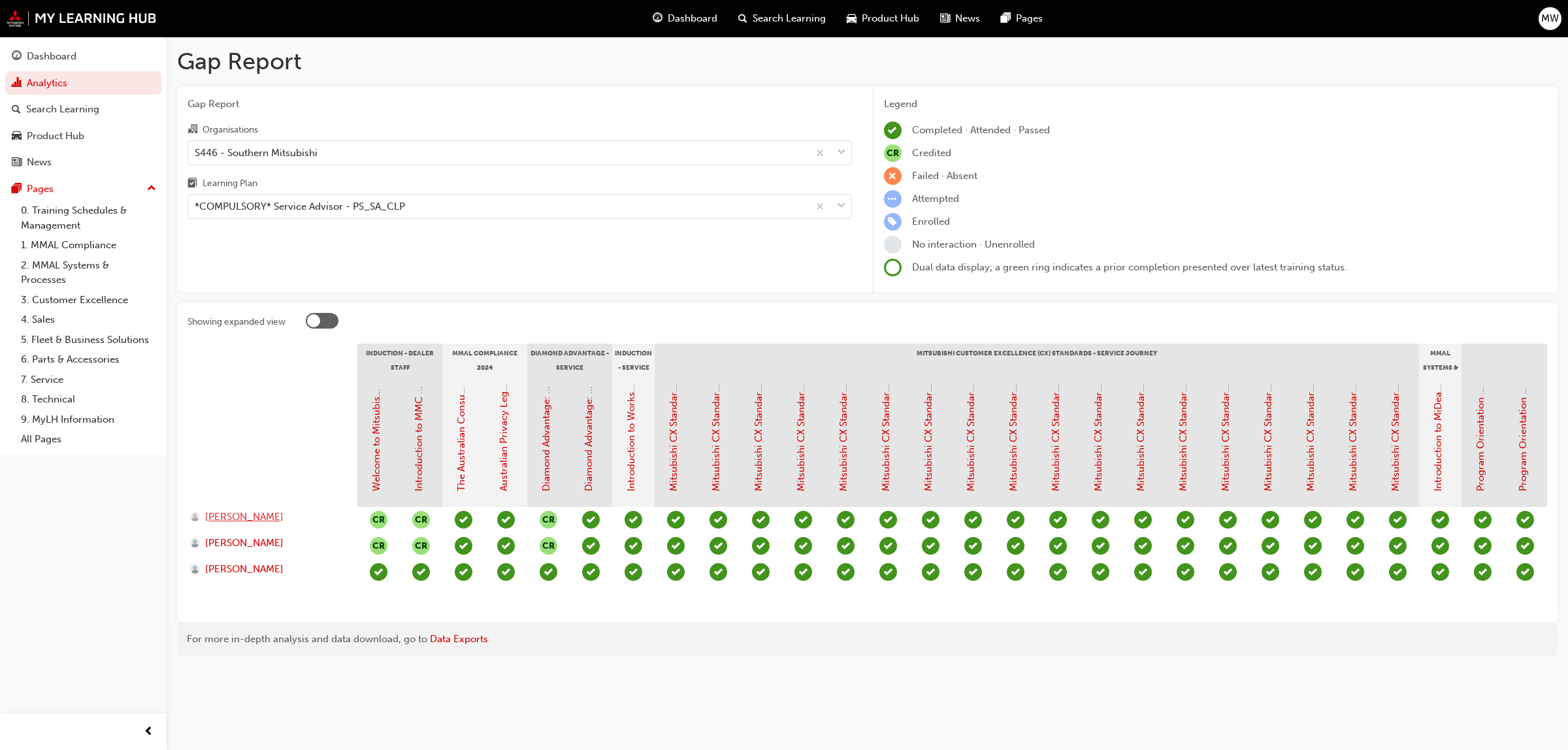
click at [234, 517] on span "[PERSON_NAME]" at bounding box center [244, 517] width 78 height 15
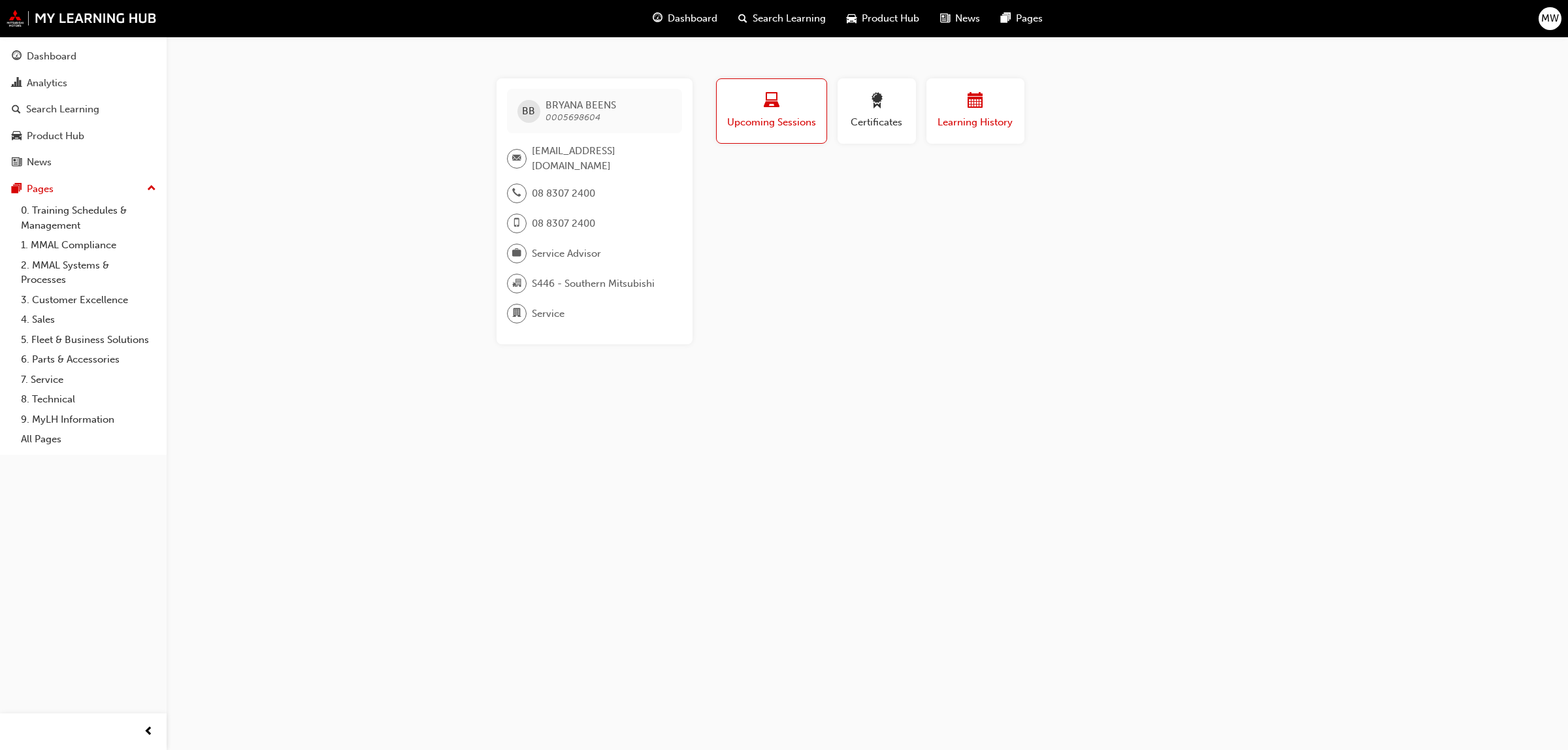
click at [970, 95] on span "calendar-icon" at bounding box center [975, 102] width 16 height 18
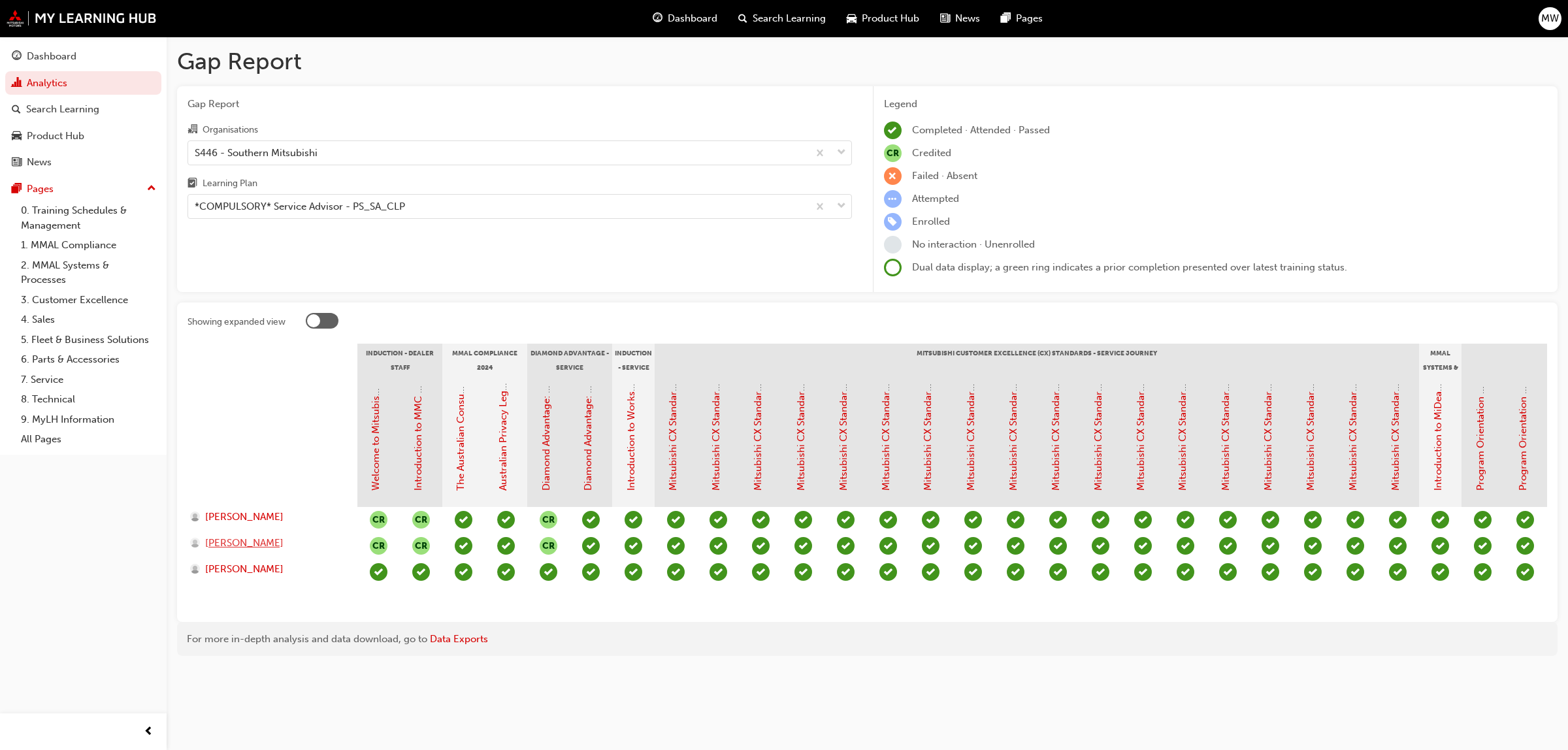
click at [247, 543] on span "[PERSON_NAME]" at bounding box center [244, 543] width 78 height 15
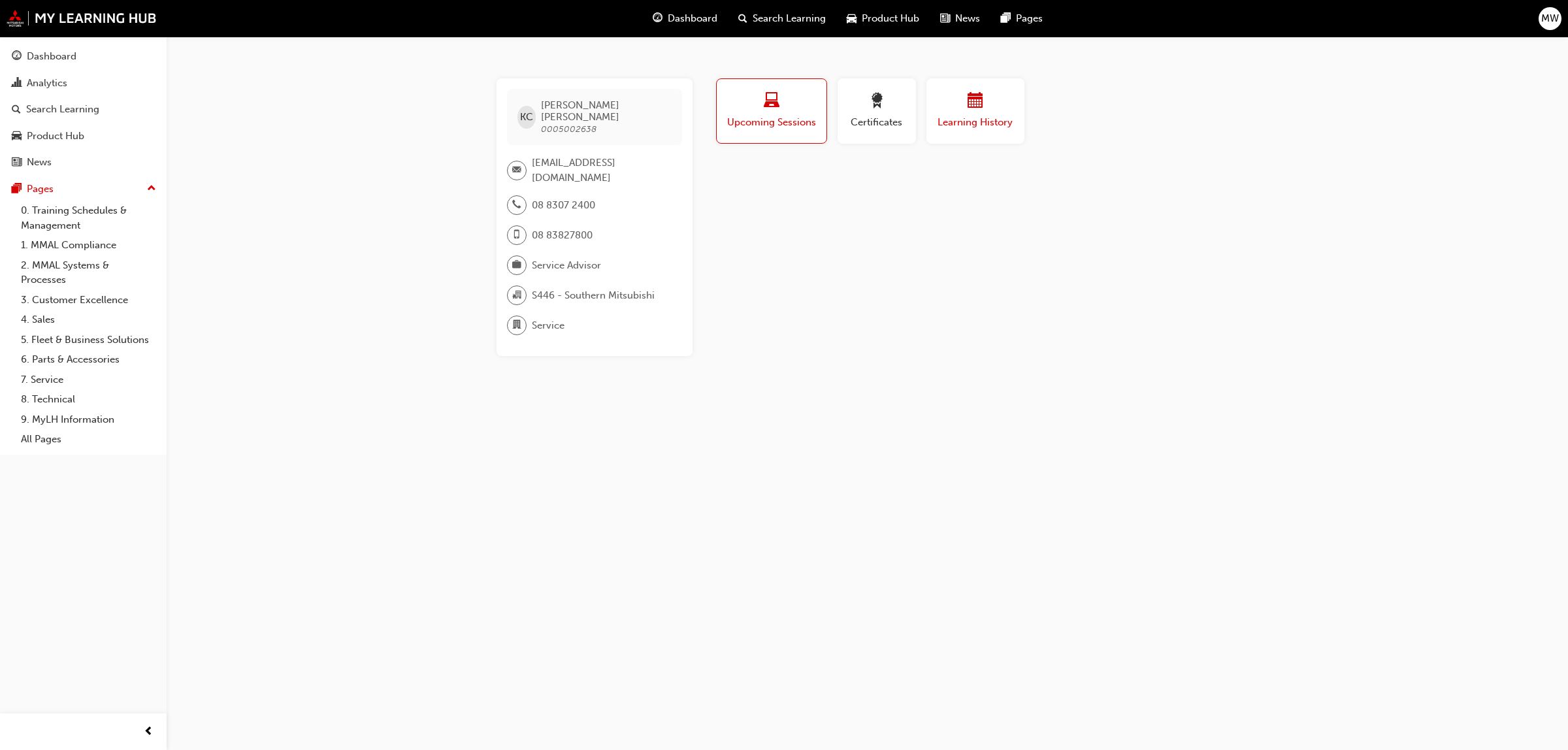
click at [965, 108] on div "button" at bounding box center [975, 102] width 78 height 20
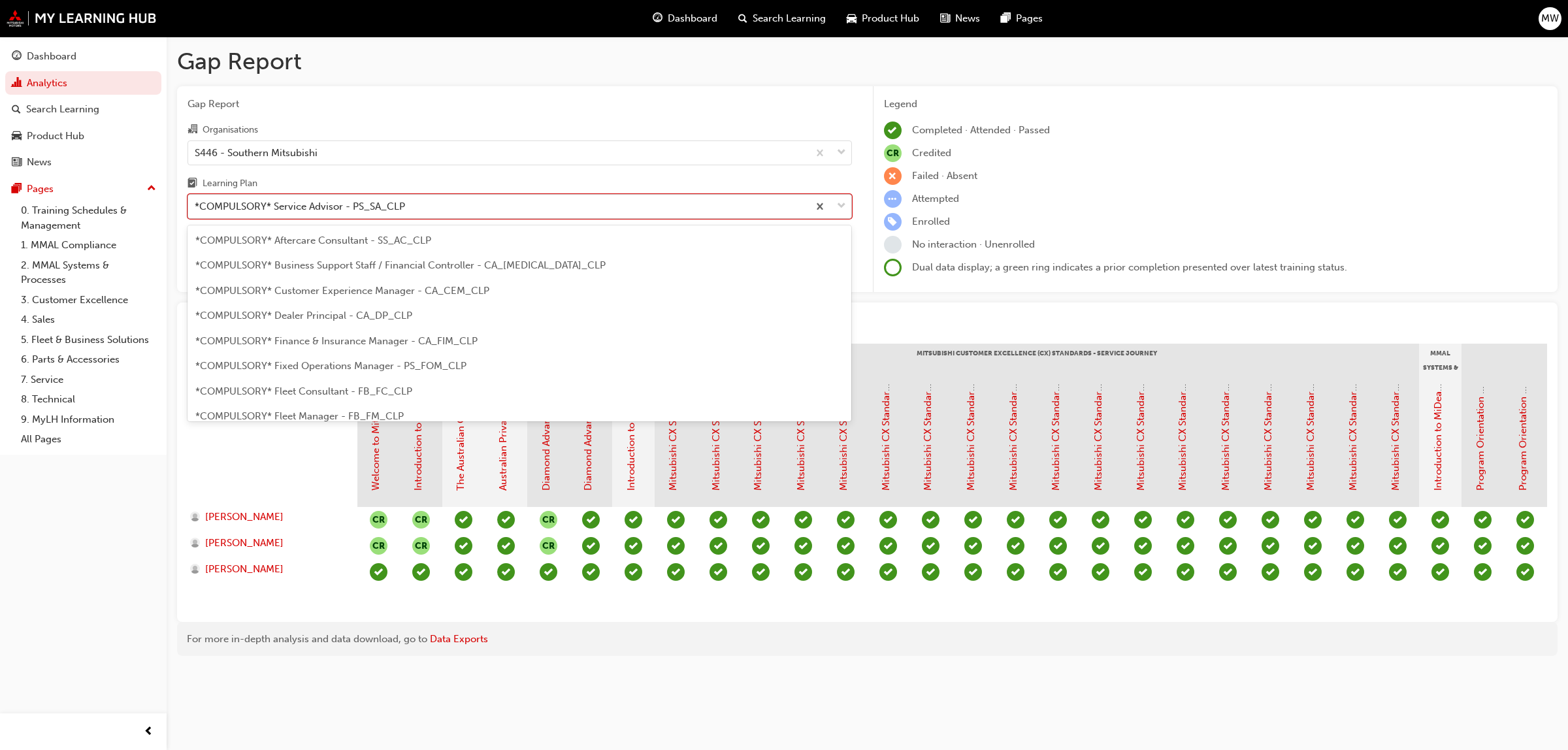
click at [840, 205] on span "down-icon" at bounding box center [841, 206] width 9 height 17
click at [196, 205] on input "Learning Plan option *COMPULSORY* Service Advisor - PS_SA_CLP focused, 19 of 33…" at bounding box center [196, 206] width 1 height 11
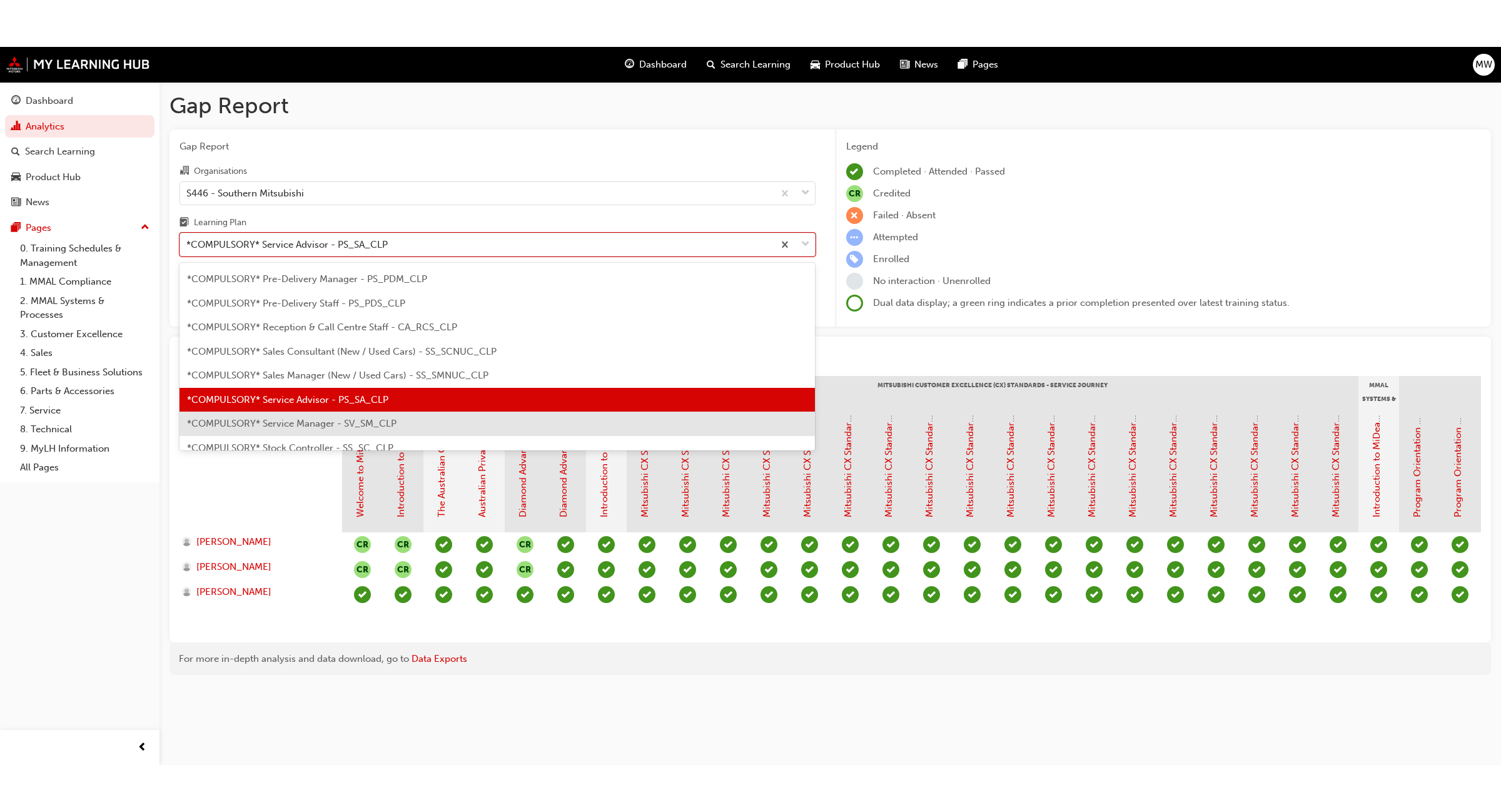
scroll to position [332, 0]
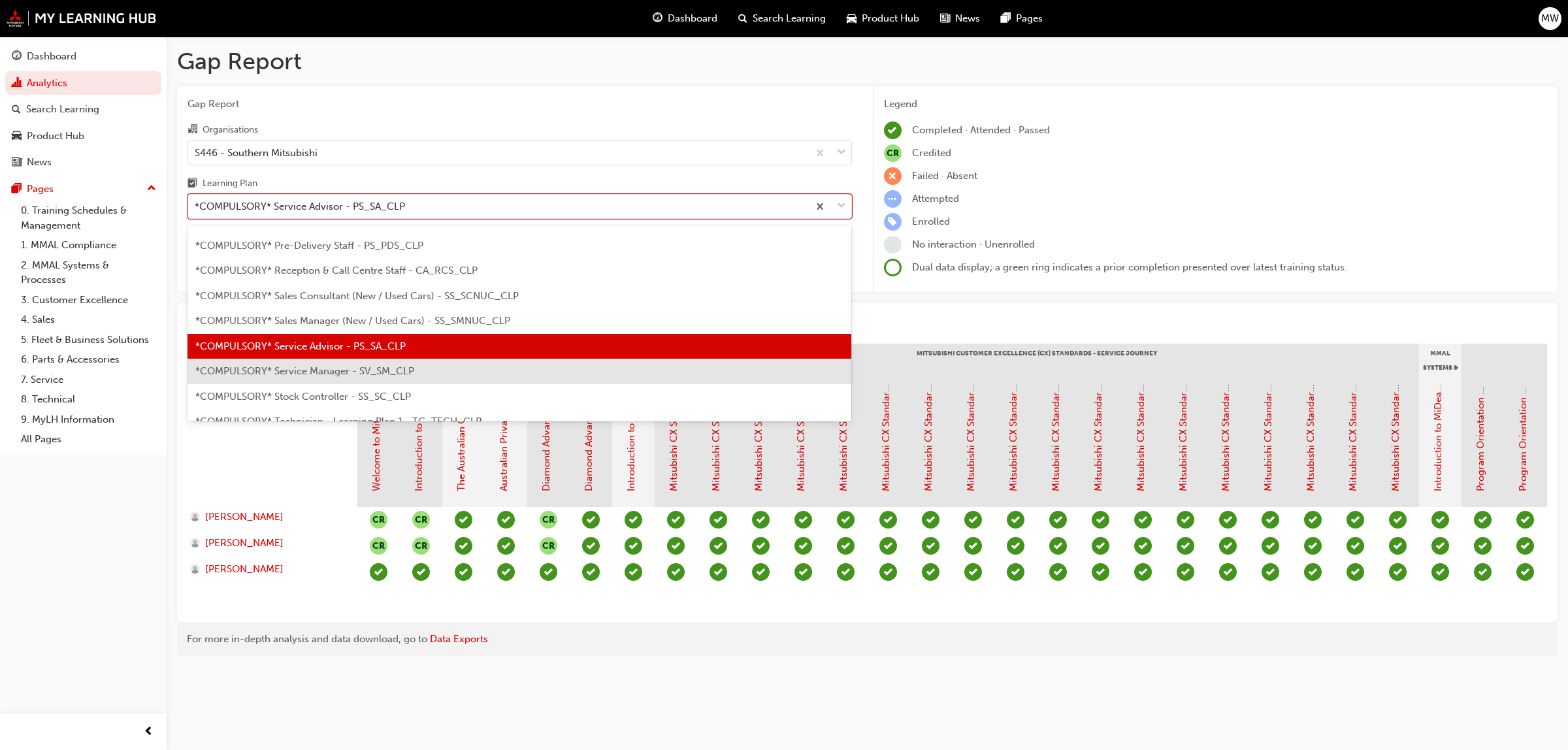
click at [390, 374] on span "*COMPULSORY* Service Manager - SV_SM_CLP" at bounding box center [305, 371] width 219 height 12
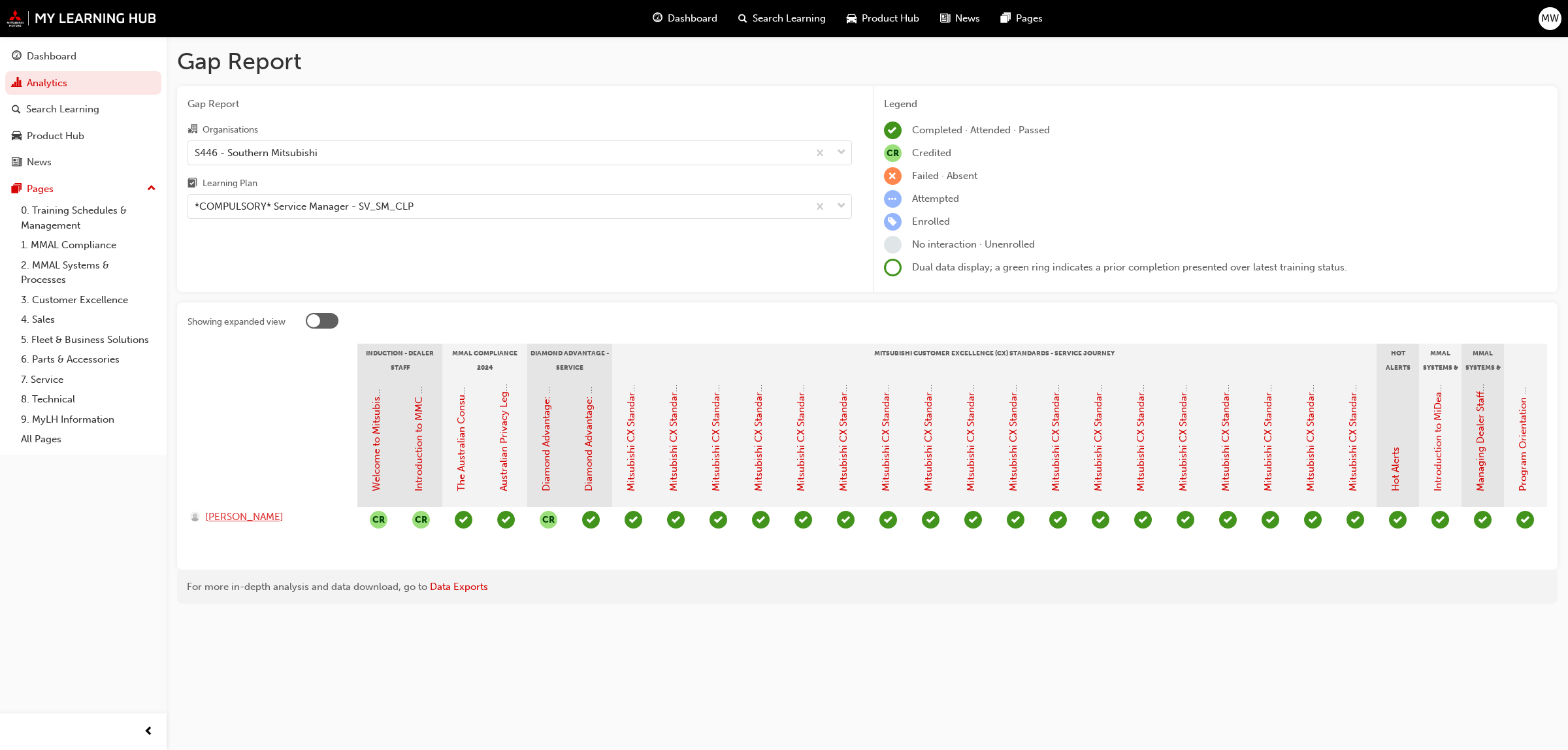
click at [242, 515] on span "[PERSON_NAME]" at bounding box center [244, 517] width 78 height 15
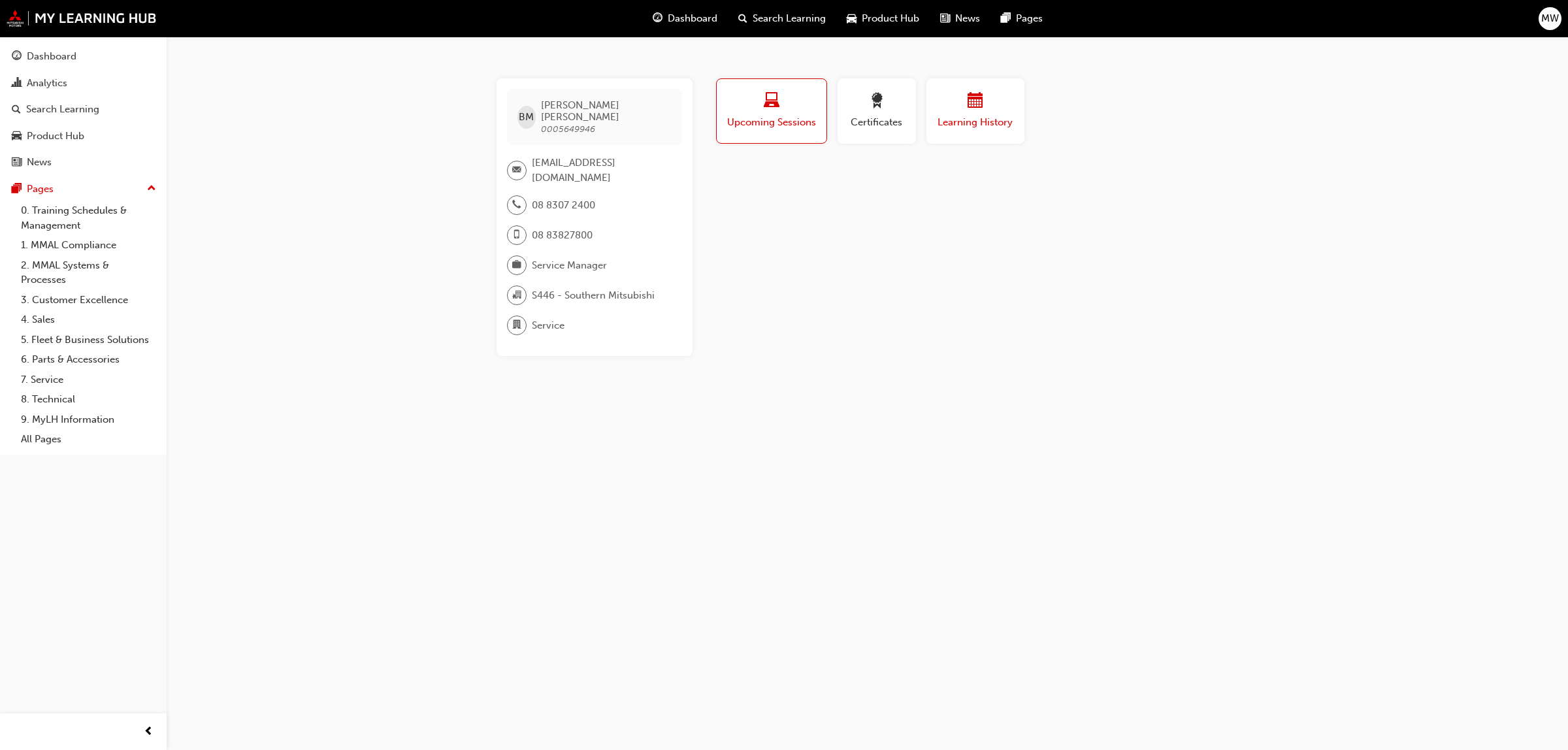
click at [944, 113] on div "Learning History" at bounding box center [975, 111] width 78 height 37
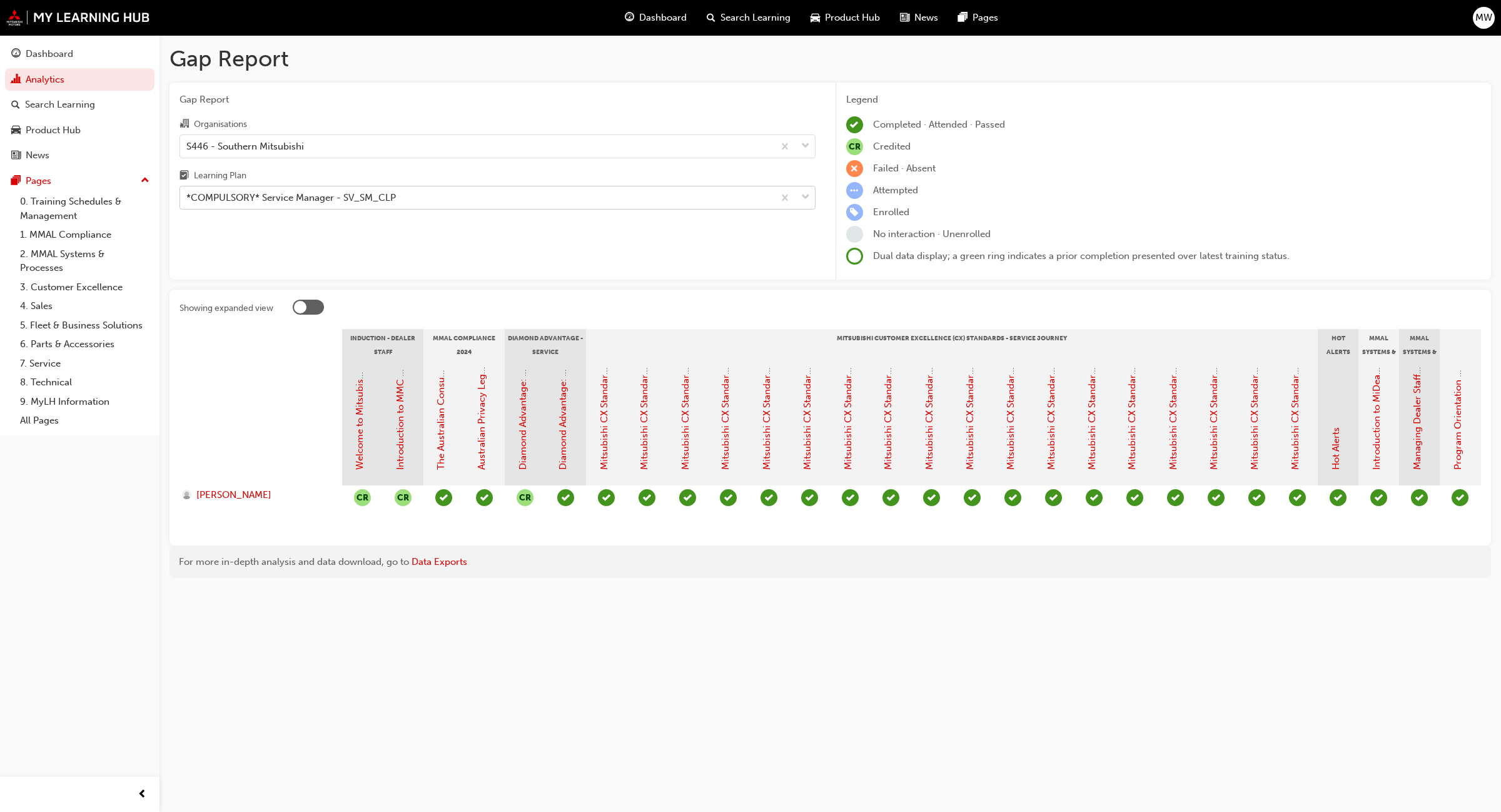
click at [806, 195] on span "down-icon" at bounding box center [806, 197] width 9 height 16
click at [187, 195] on input "Learning Plan *COMPULSORY* Service Manager - SV_SM_CLP" at bounding box center [187, 197] width 1 height 11
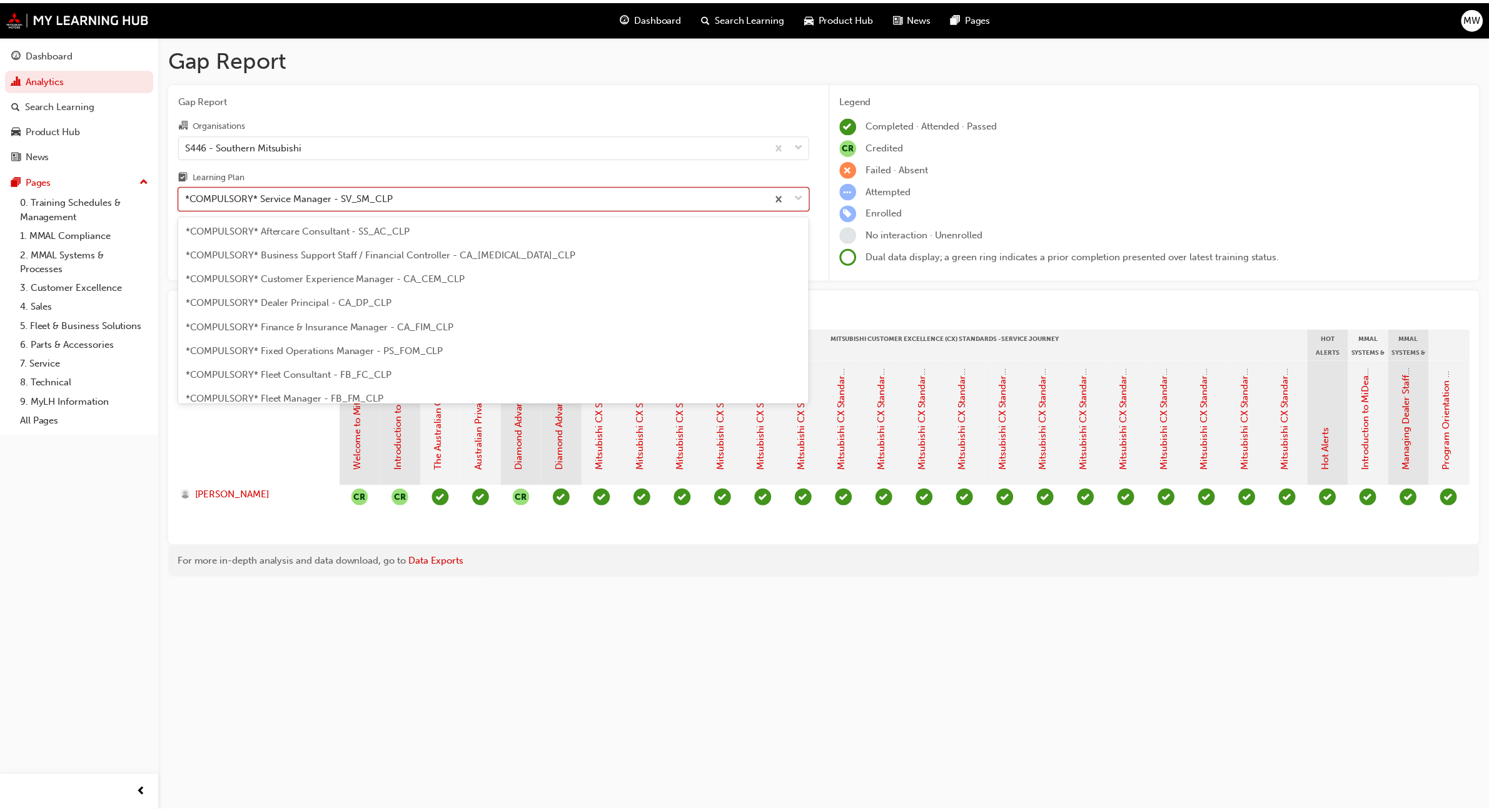
scroll to position [304, 0]
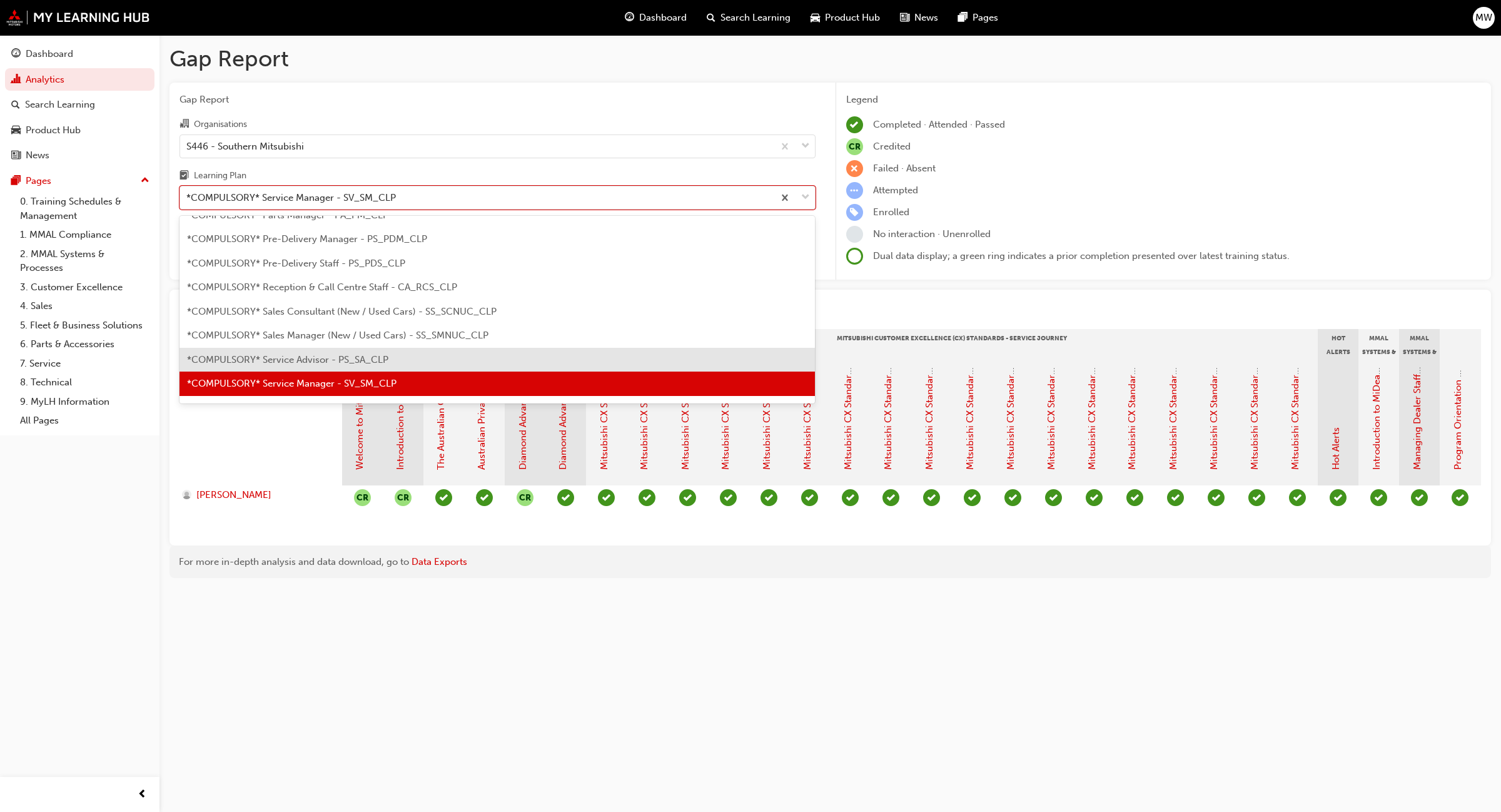
click at [332, 360] on span "*COMPULSORY* Service Advisor - PS_SA_CLP" at bounding box center [288, 360] width 202 height 11
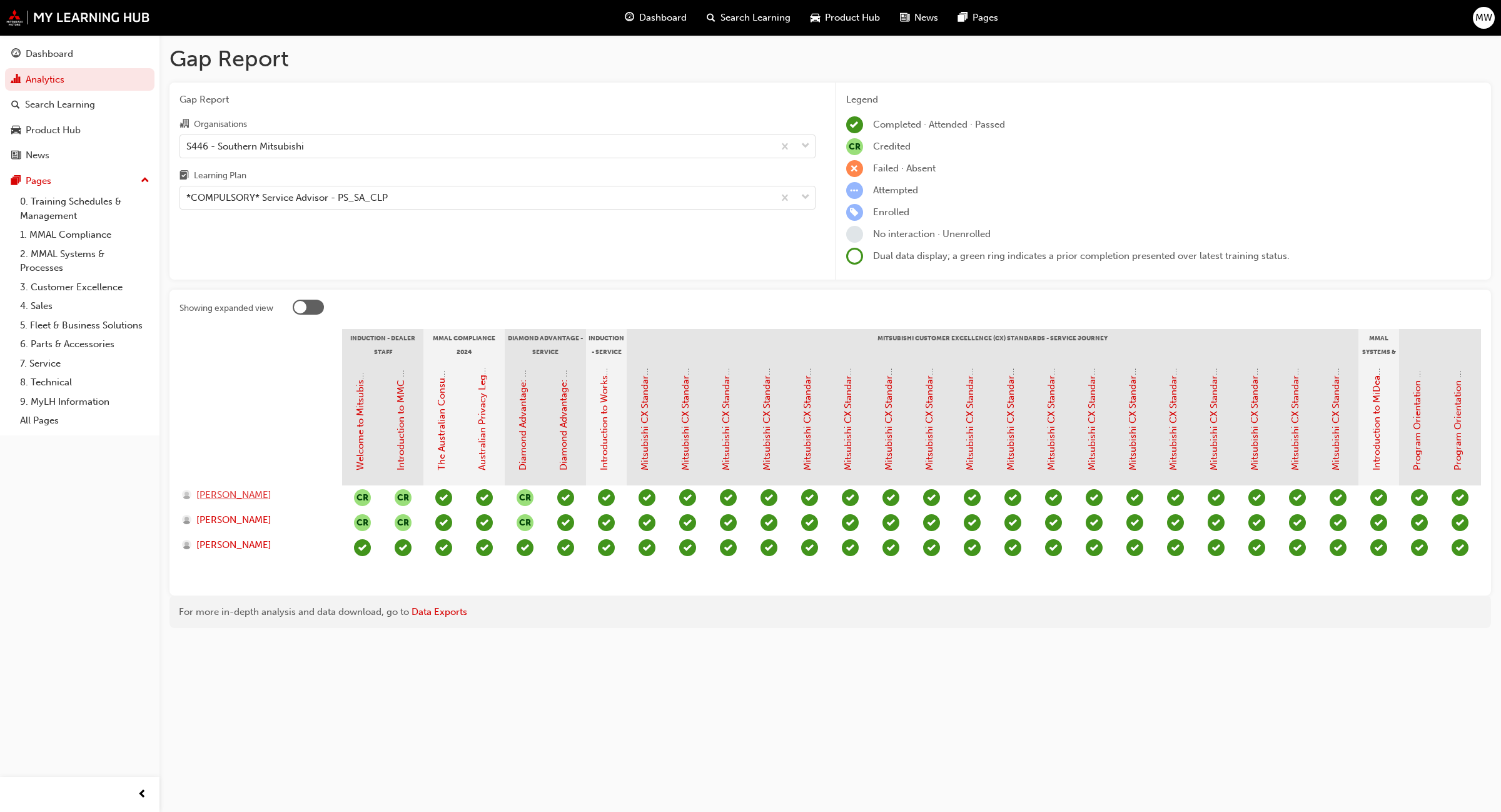
click at [238, 491] on span "[PERSON_NAME]" at bounding box center [234, 495] width 75 height 14
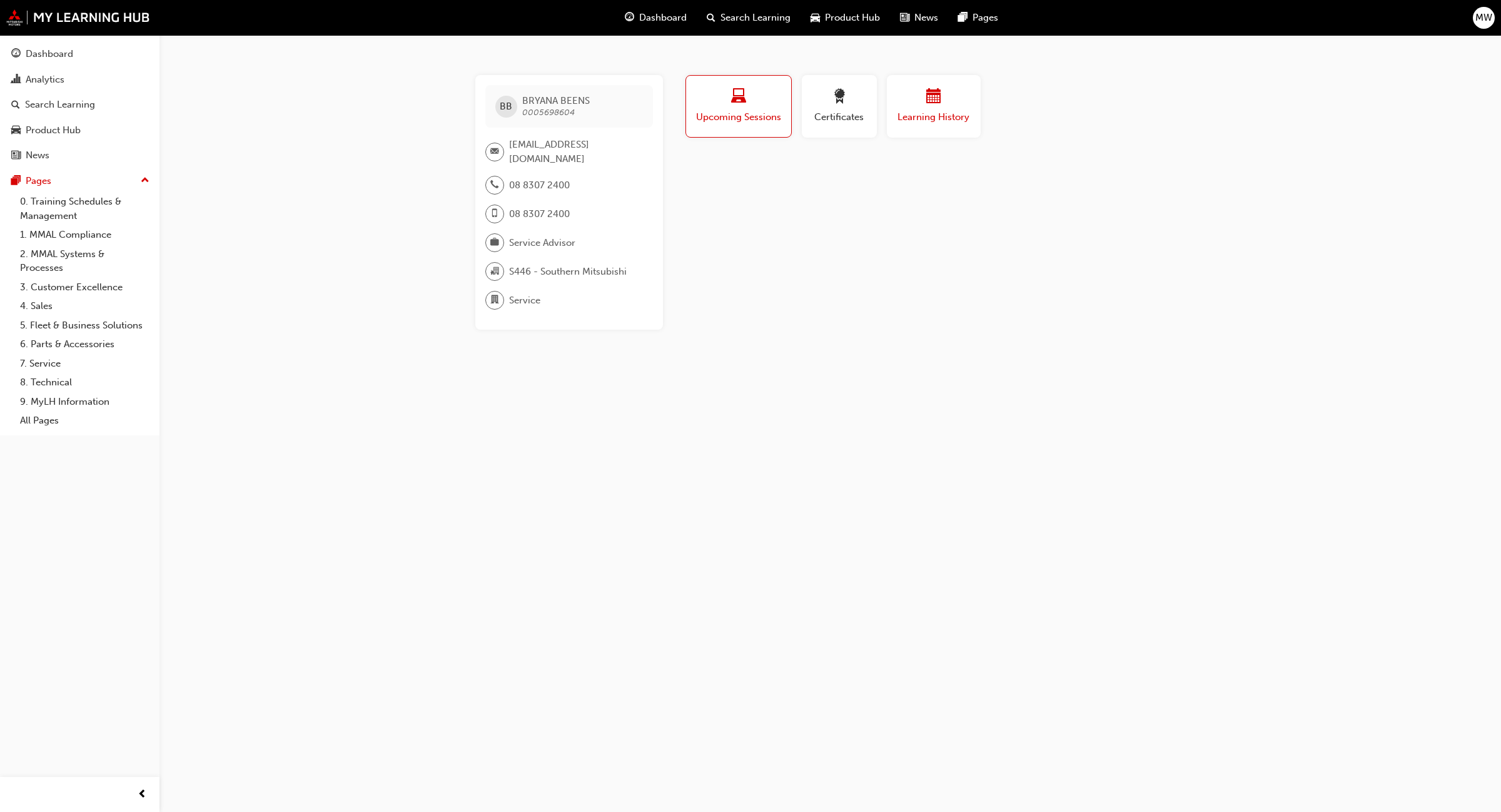
click at [921, 102] on div "button" at bounding box center [933, 98] width 75 height 19
